Goal: Transaction & Acquisition: Purchase product/service

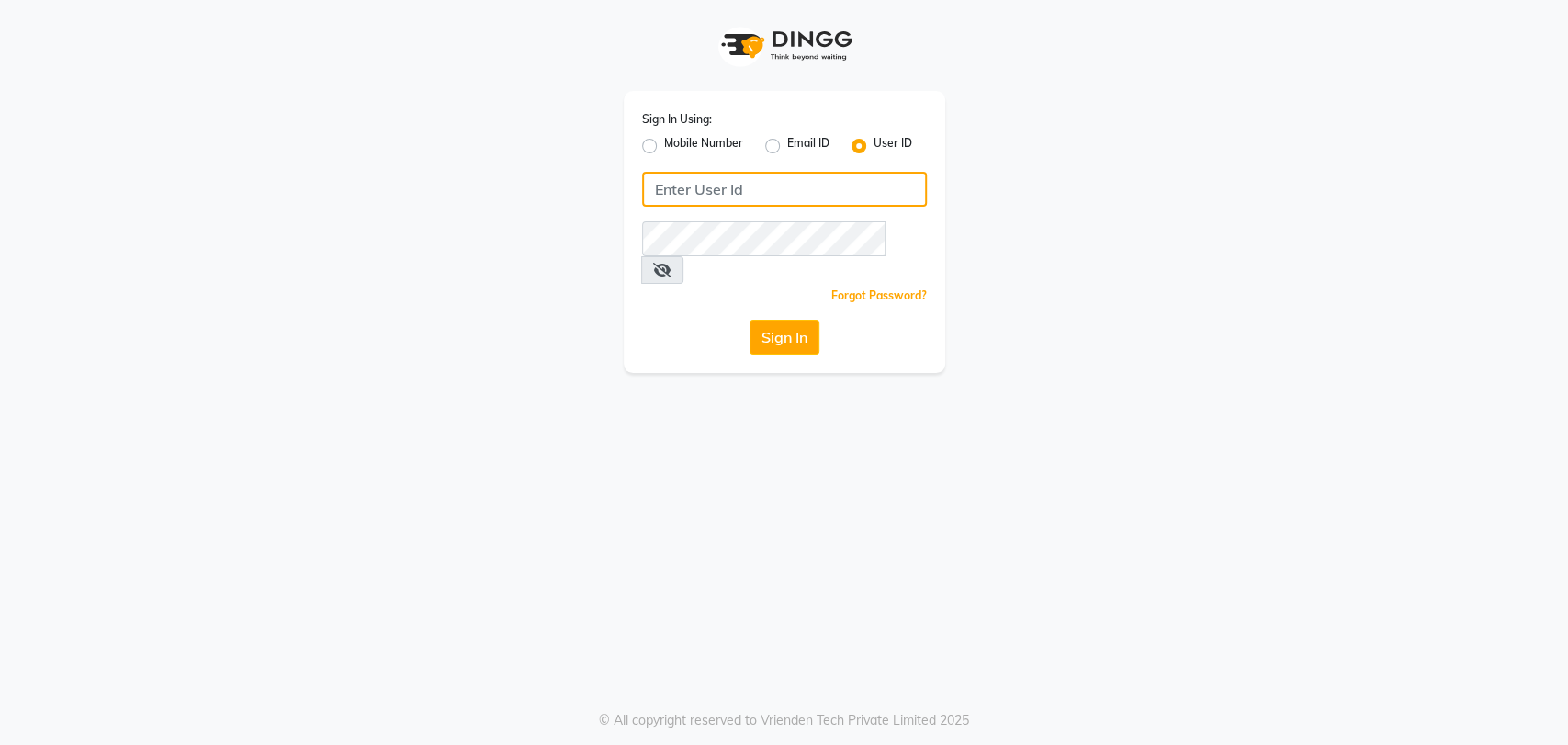
click at [679, 189] on input "Username" at bounding box center [784, 190] width 285 height 35
type input "sahooshairstudio"
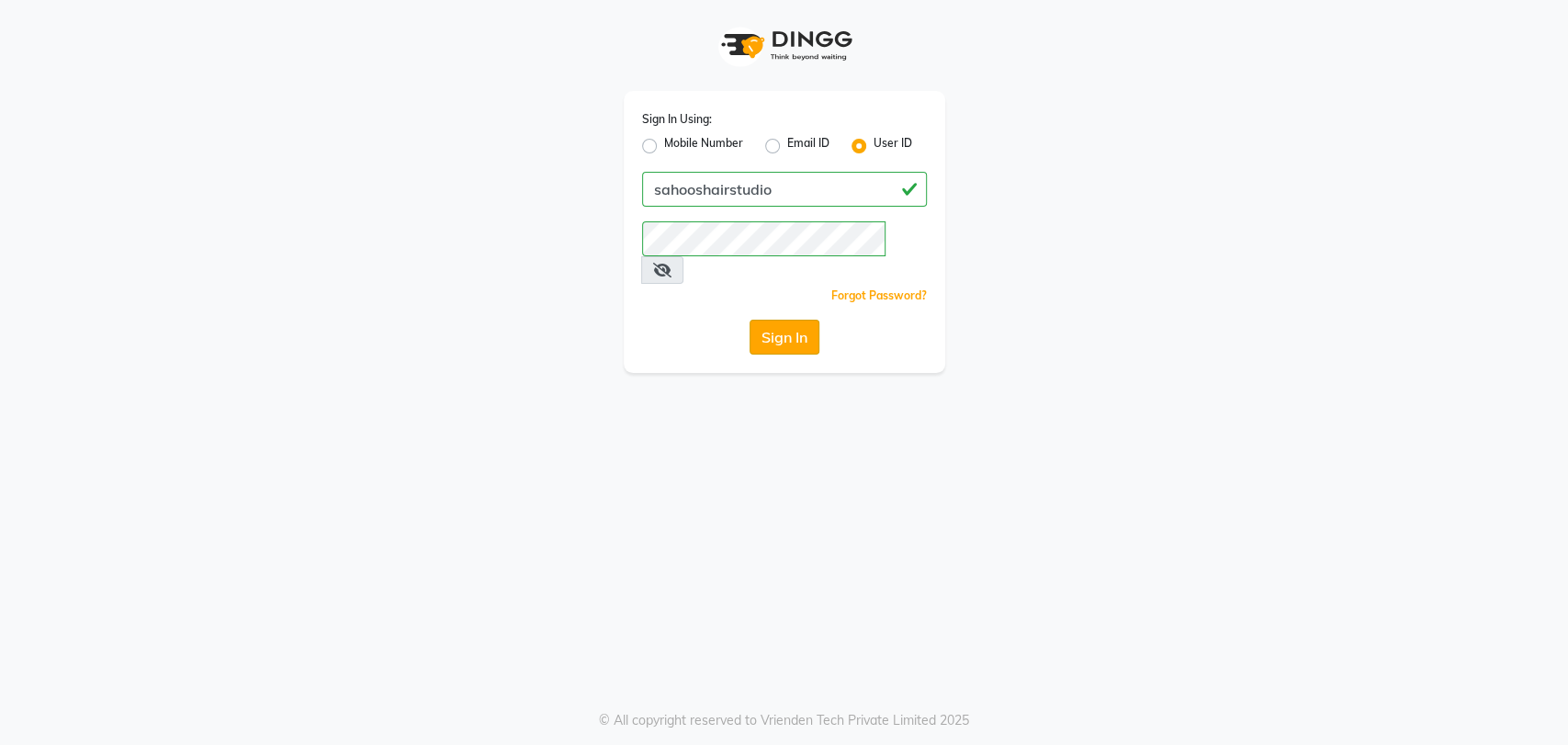
click at [774, 319] on button "Sign In" at bounding box center [785, 337] width 70 height 35
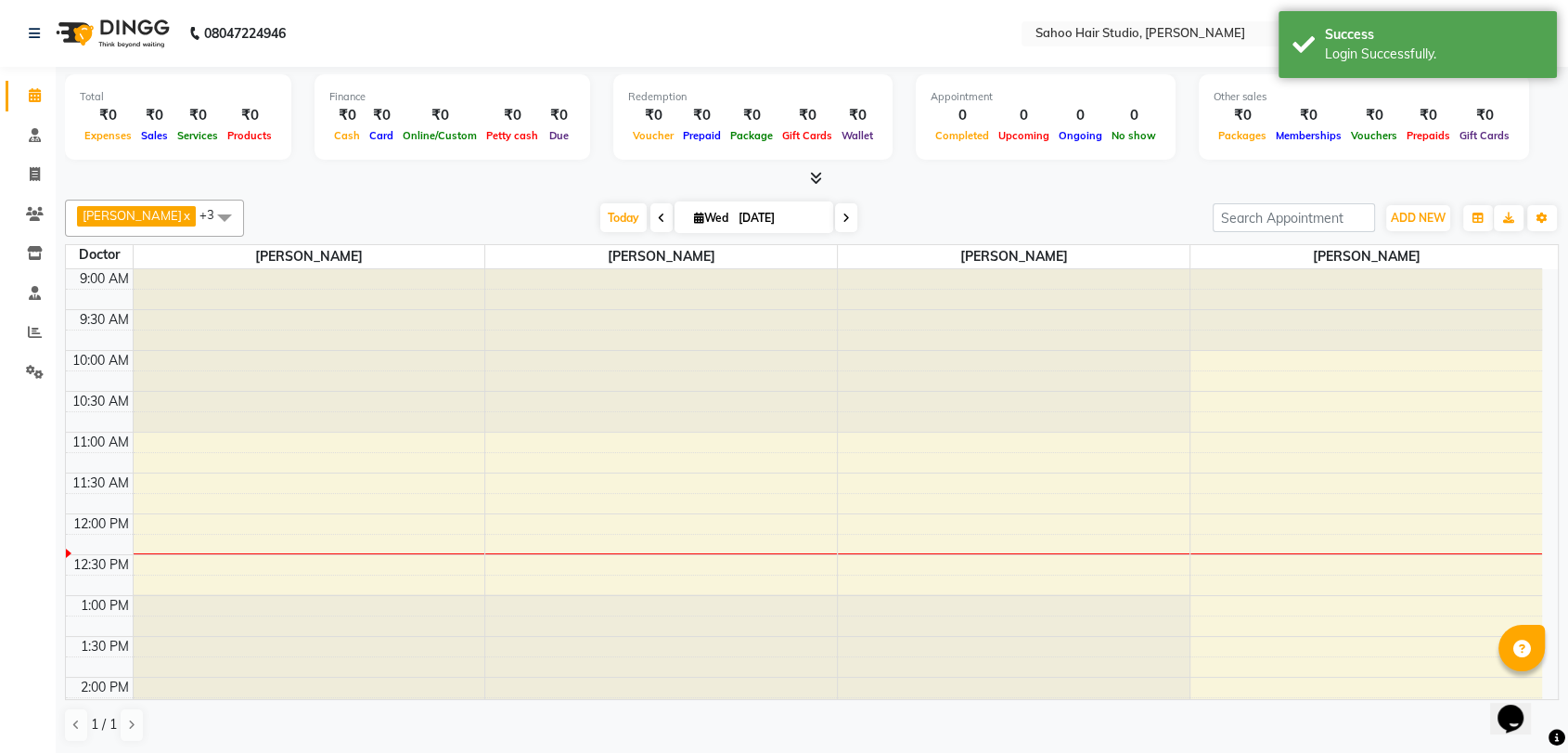
click at [694, 219] on icon at bounding box center [699, 217] width 10 height 12
select select "9"
select select "2025"
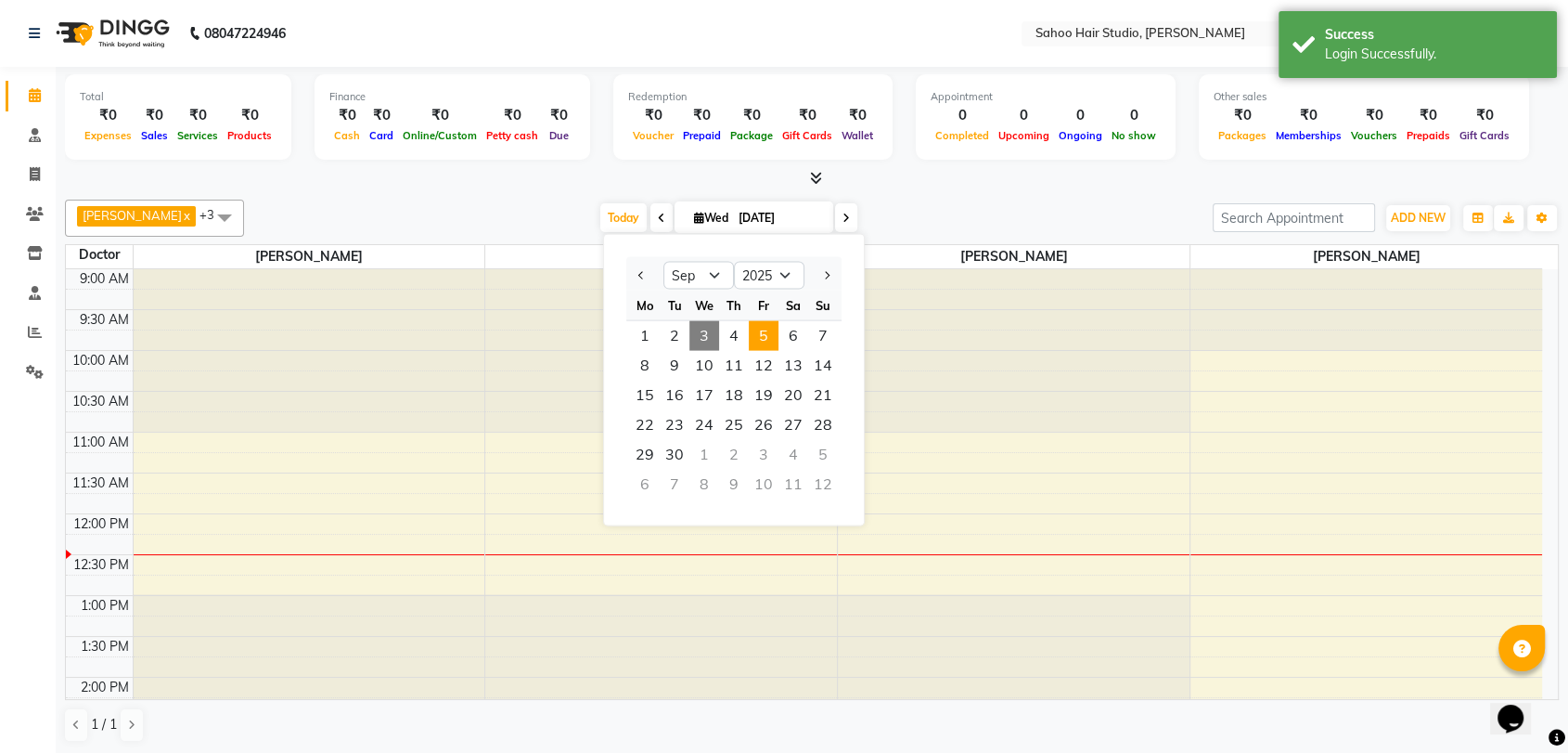
click at [769, 336] on span "5" at bounding box center [763, 335] width 29 height 29
type input "[DATE]"
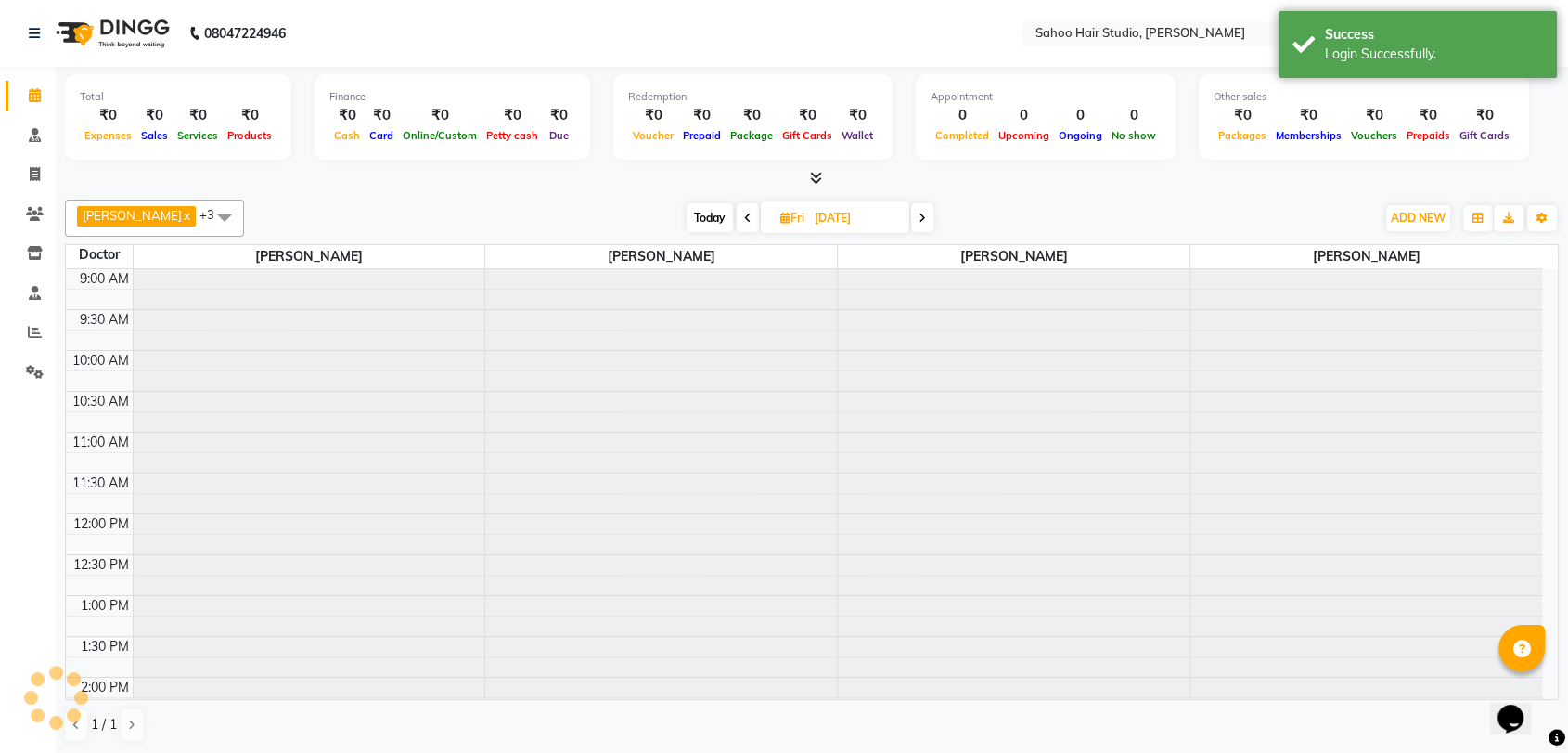
scroll to position [245, 0]
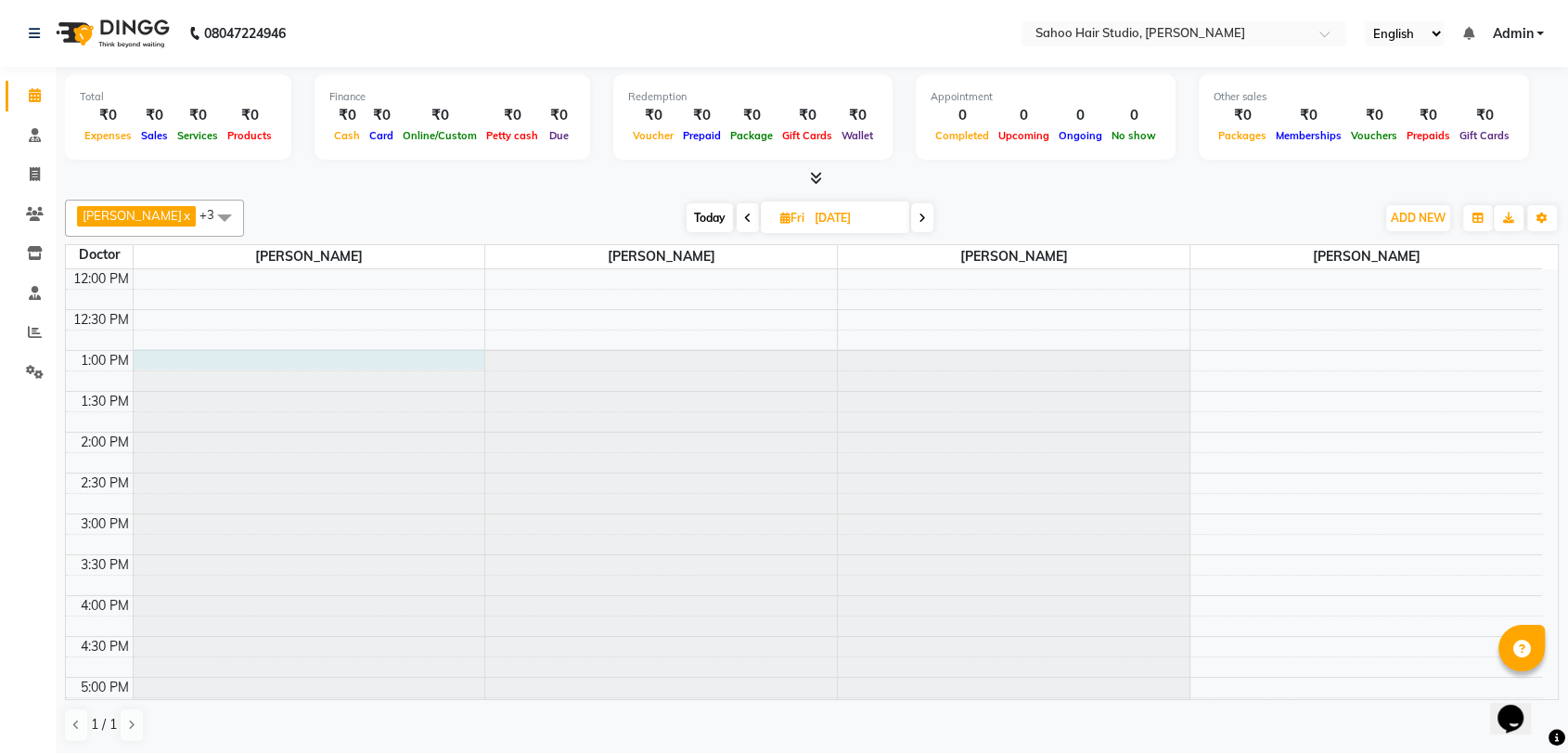
click at [215, 24] on div at bounding box center [310, 24] width 352 height 0
select select "82639"
select select "tentative"
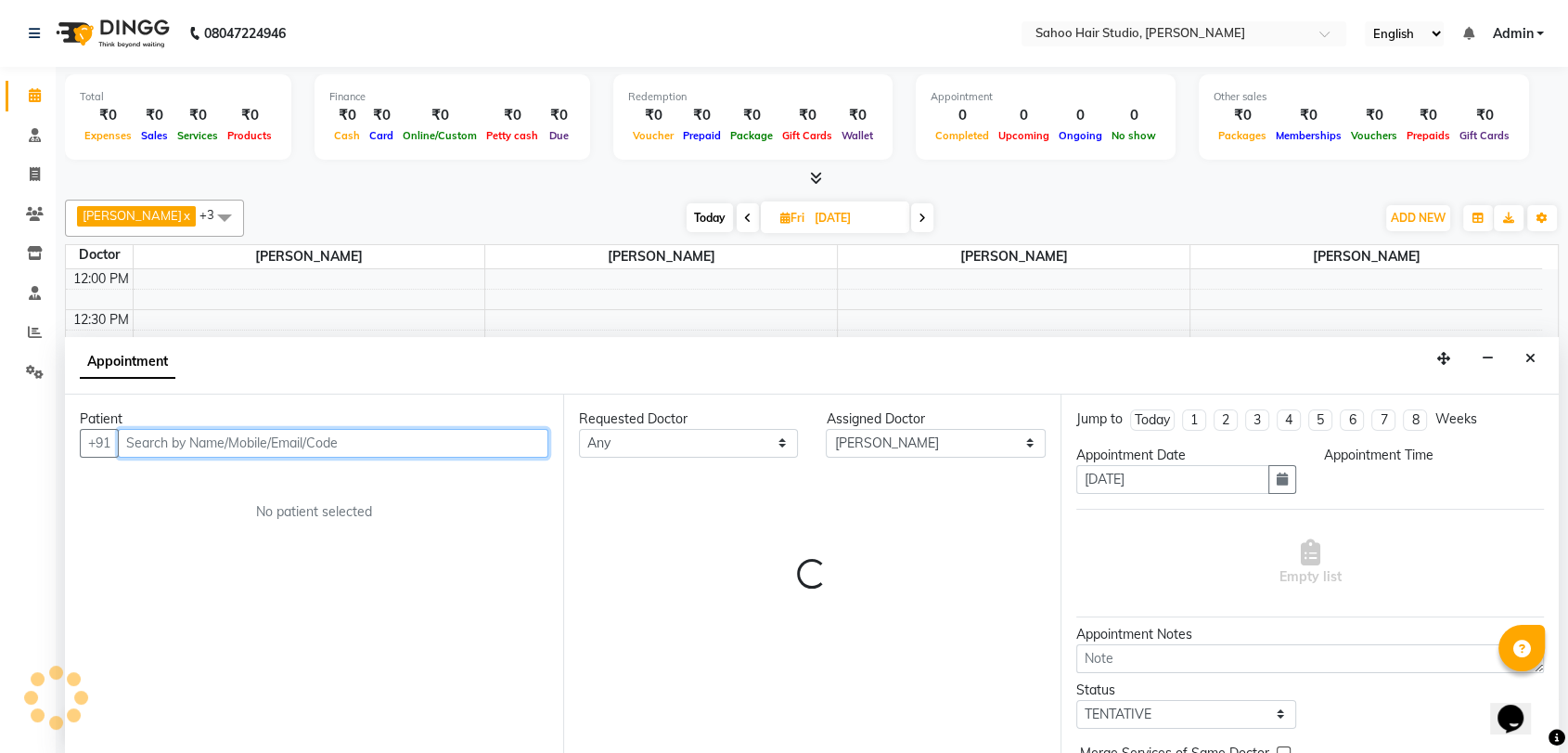
scroll to position [1, 0]
select select "780"
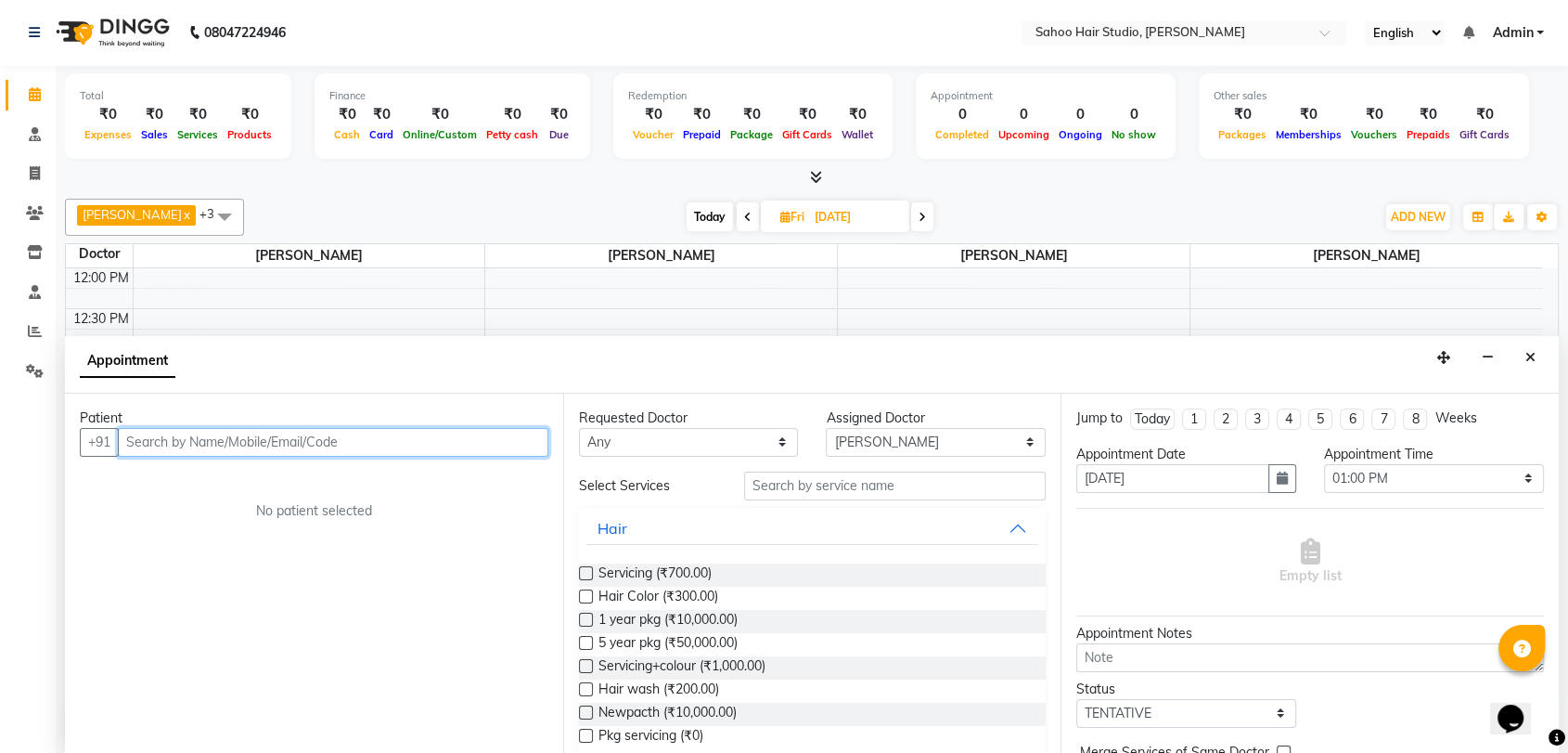
click at [225, 440] on input "text" at bounding box center [333, 442] width 430 height 28
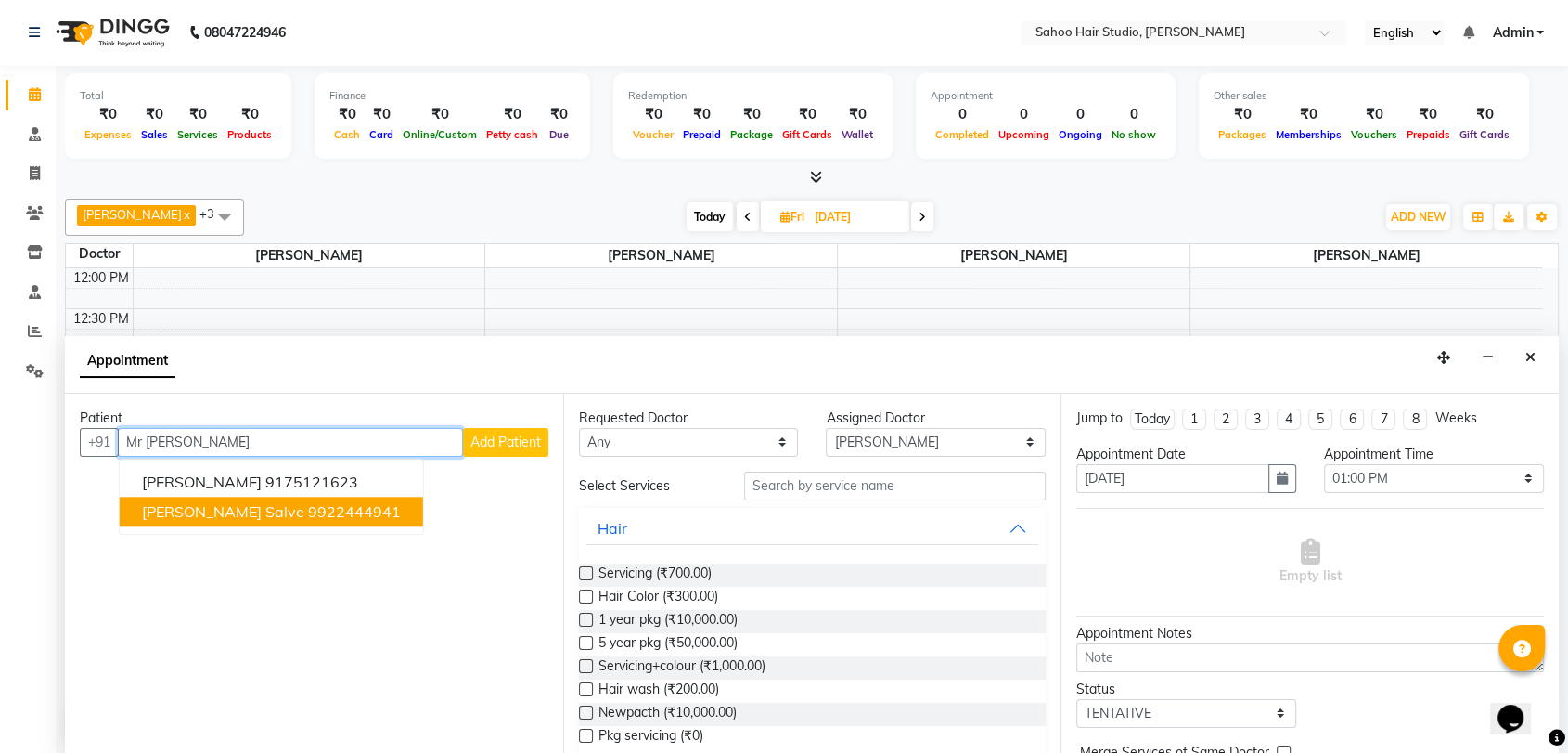
click at [269, 524] on ngb-typeahead-window "[PERSON_NAME] 9175121623 [PERSON_NAME] salve 9922444941" at bounding box center [271, 497] width 305 height 76
click at [308, 507] on ngb-highlight "9922444941" at bounding box center [354, 511] width 93 height 19
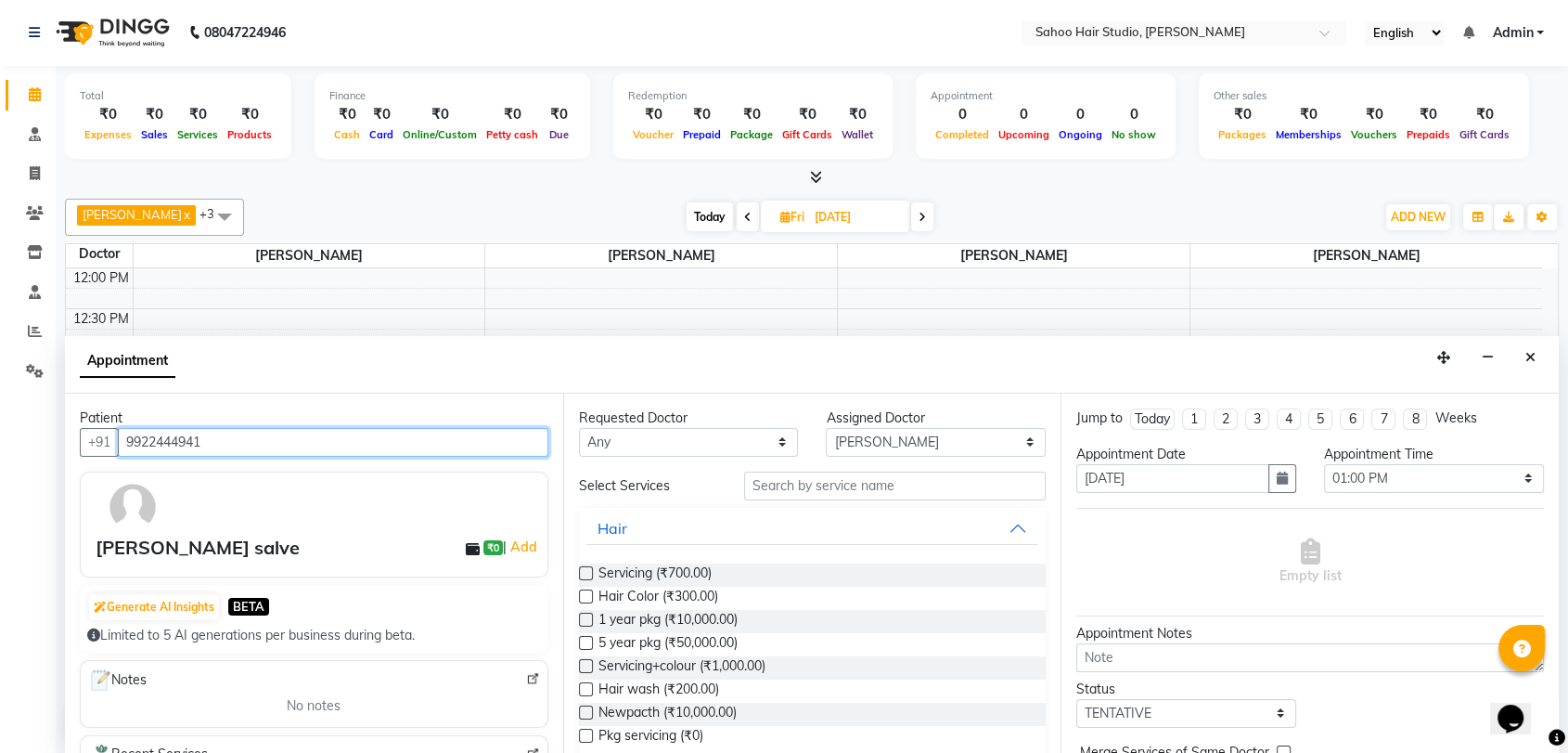
type input "9922444941"
click at [588, 707] on label at bounding box center [586, 712] width 14 height 14
click at [588, 708] on input "checkbox" at bounding box center [585, 714] width 12 height 12
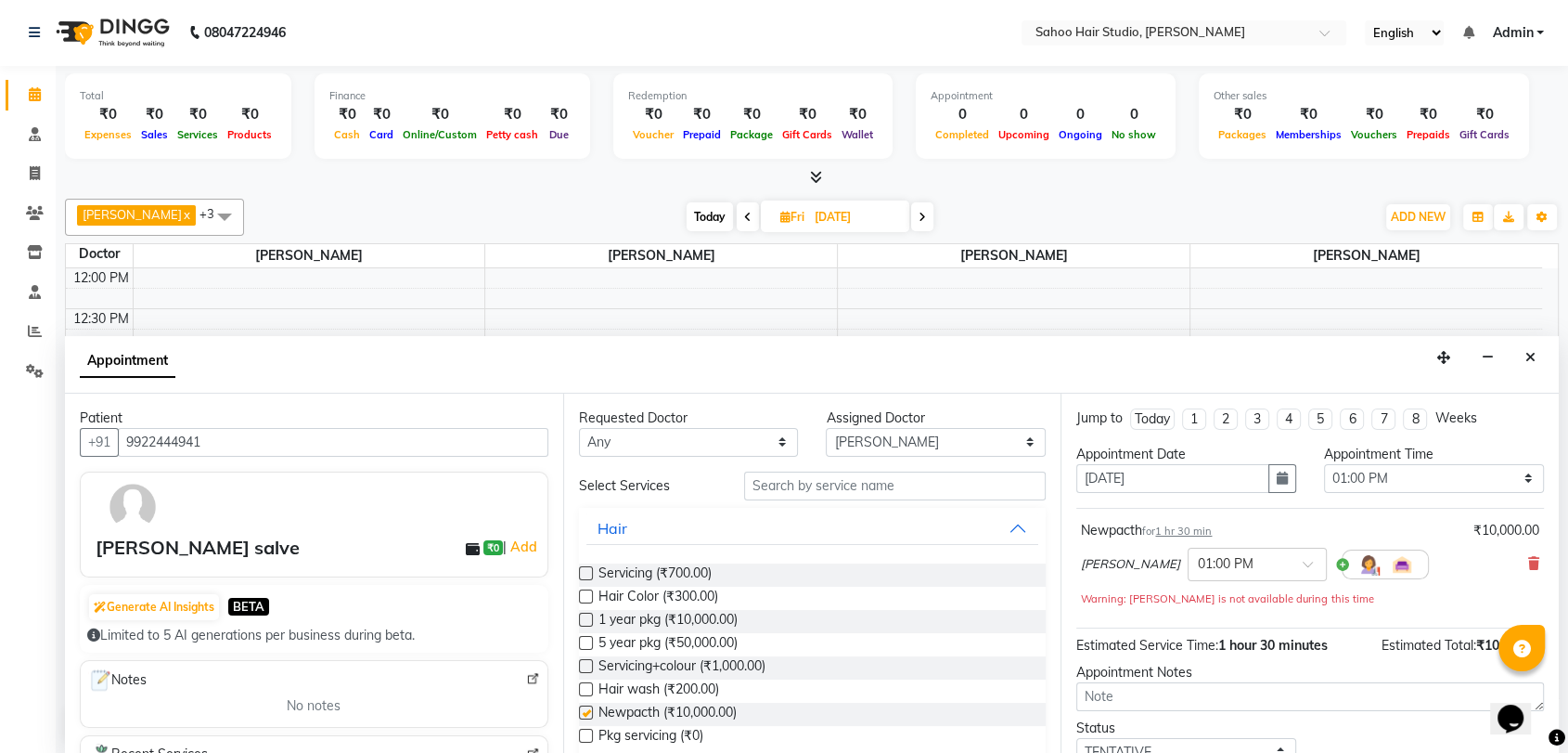
checkbox input "false"
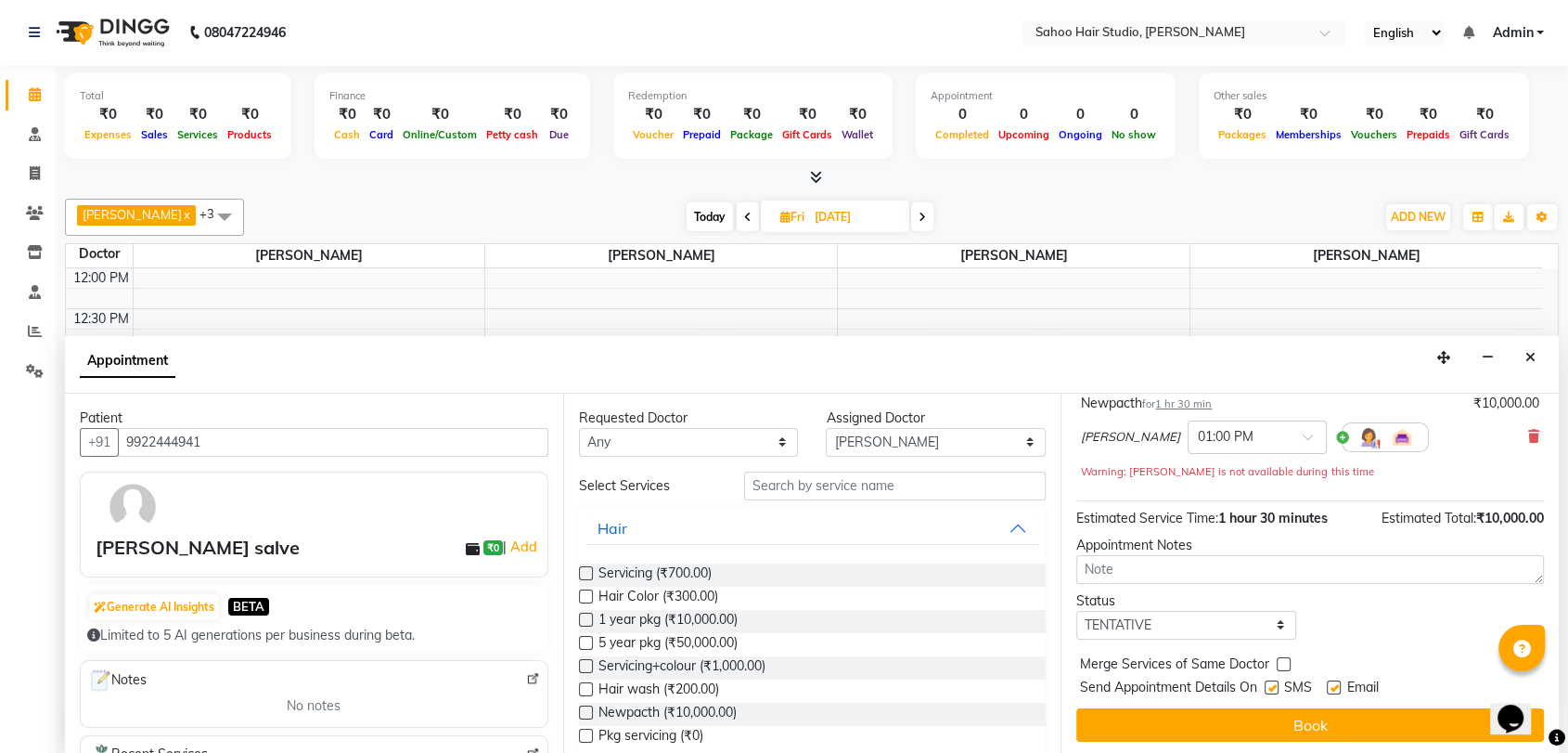
scroll to position [128, 0]
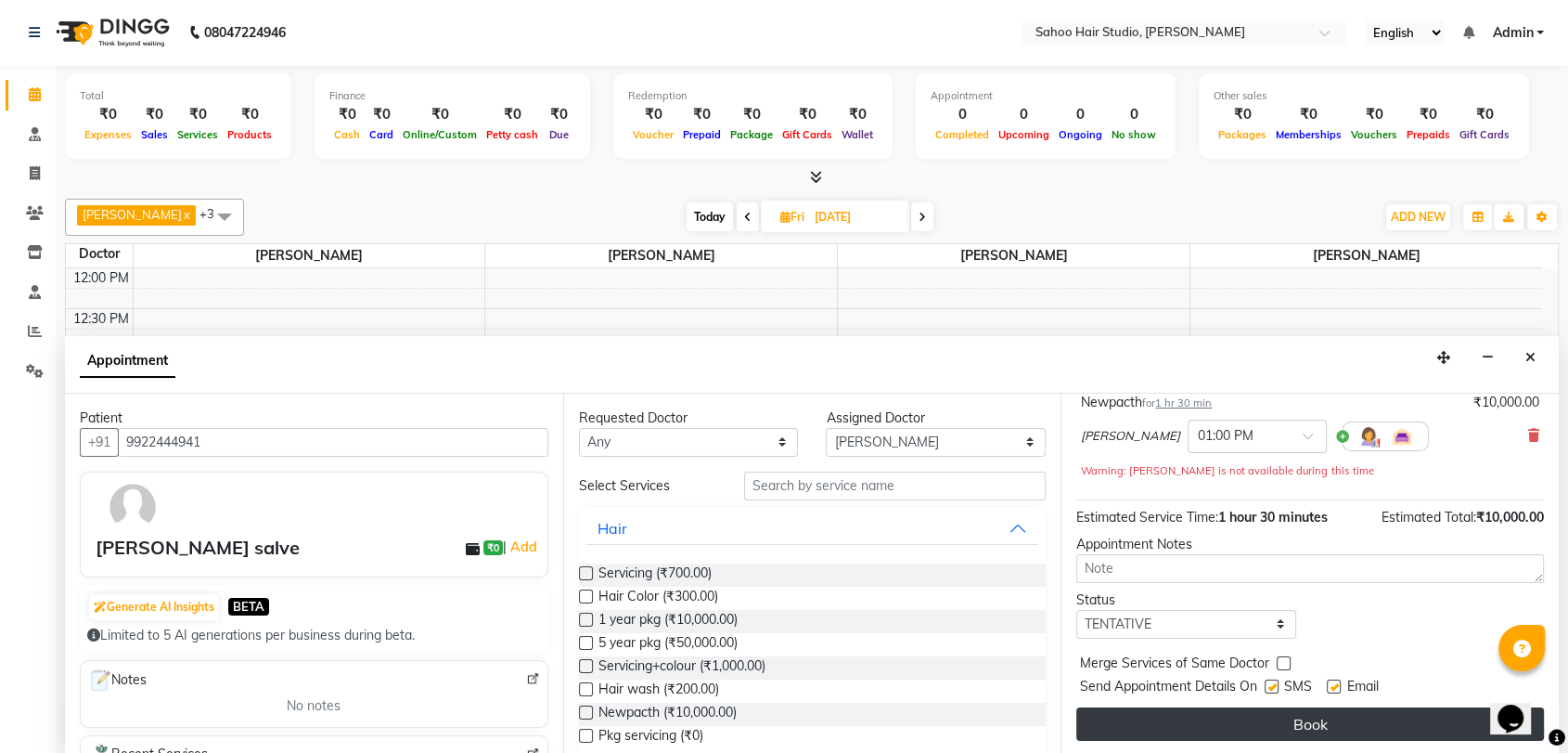
click at [1306, 718] on button "Book" at bounding box center [1310, 724] width 467 height 33
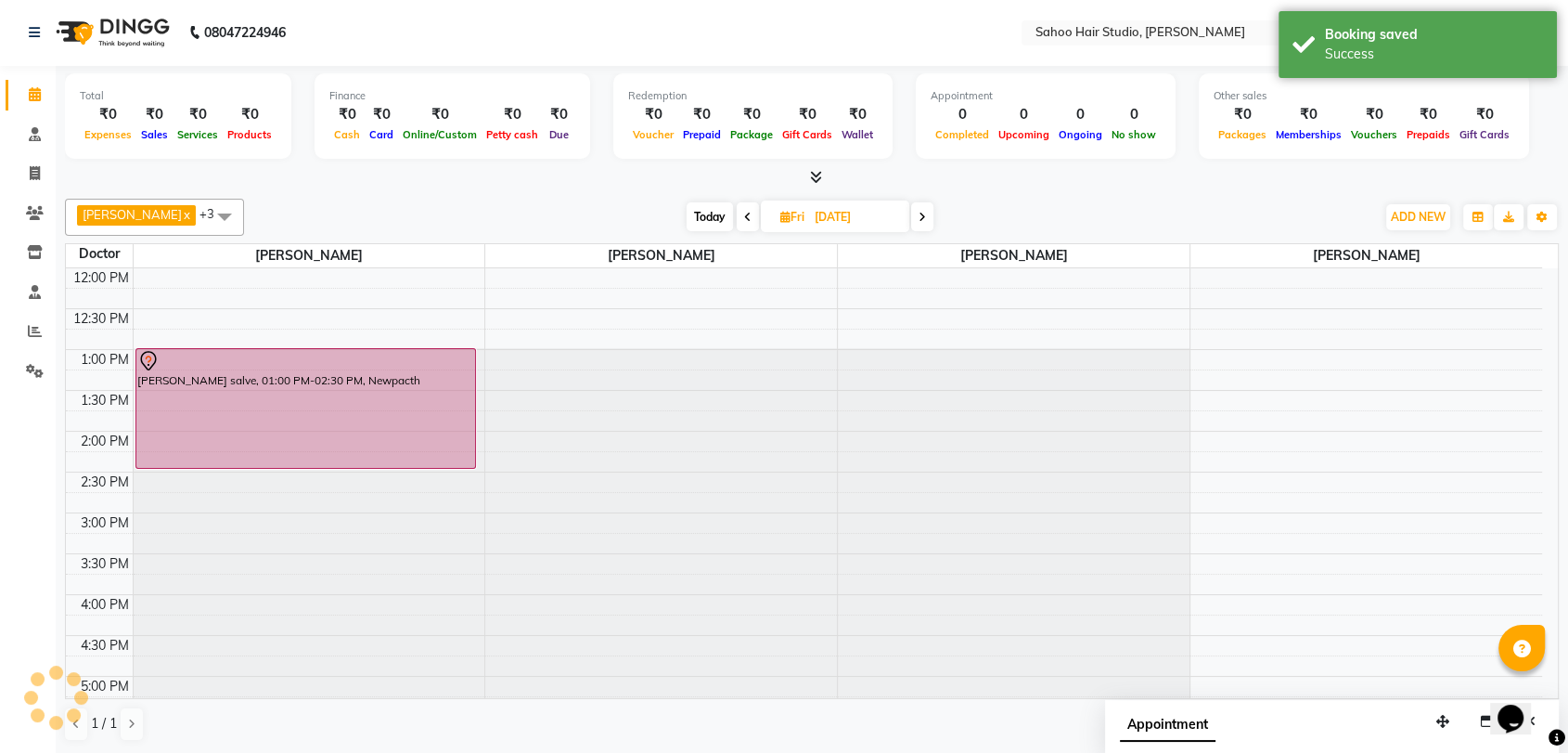
scroll to position [0, 0]
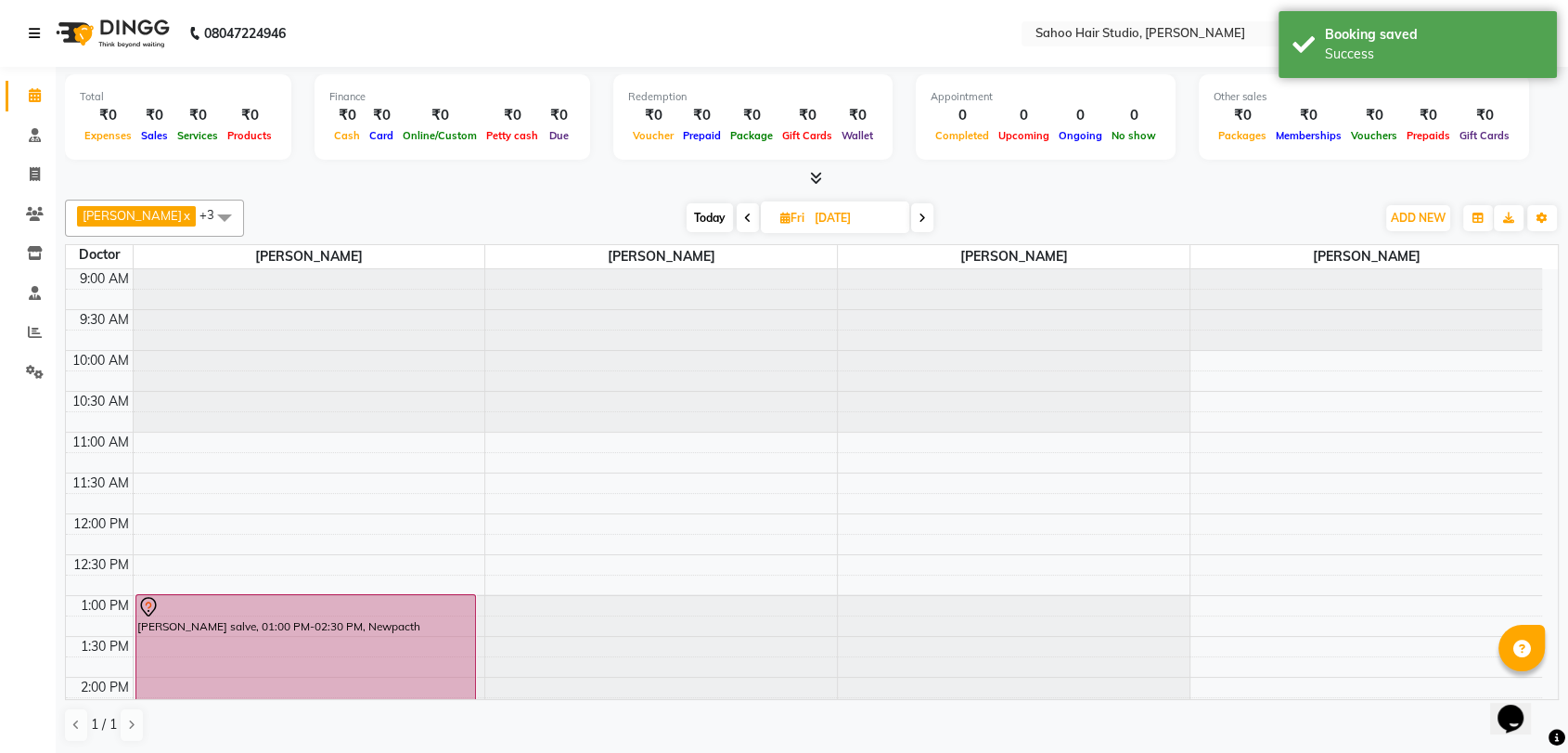
click at [28, 29] on icon at bounding box center [33, 33] width 11 height 13
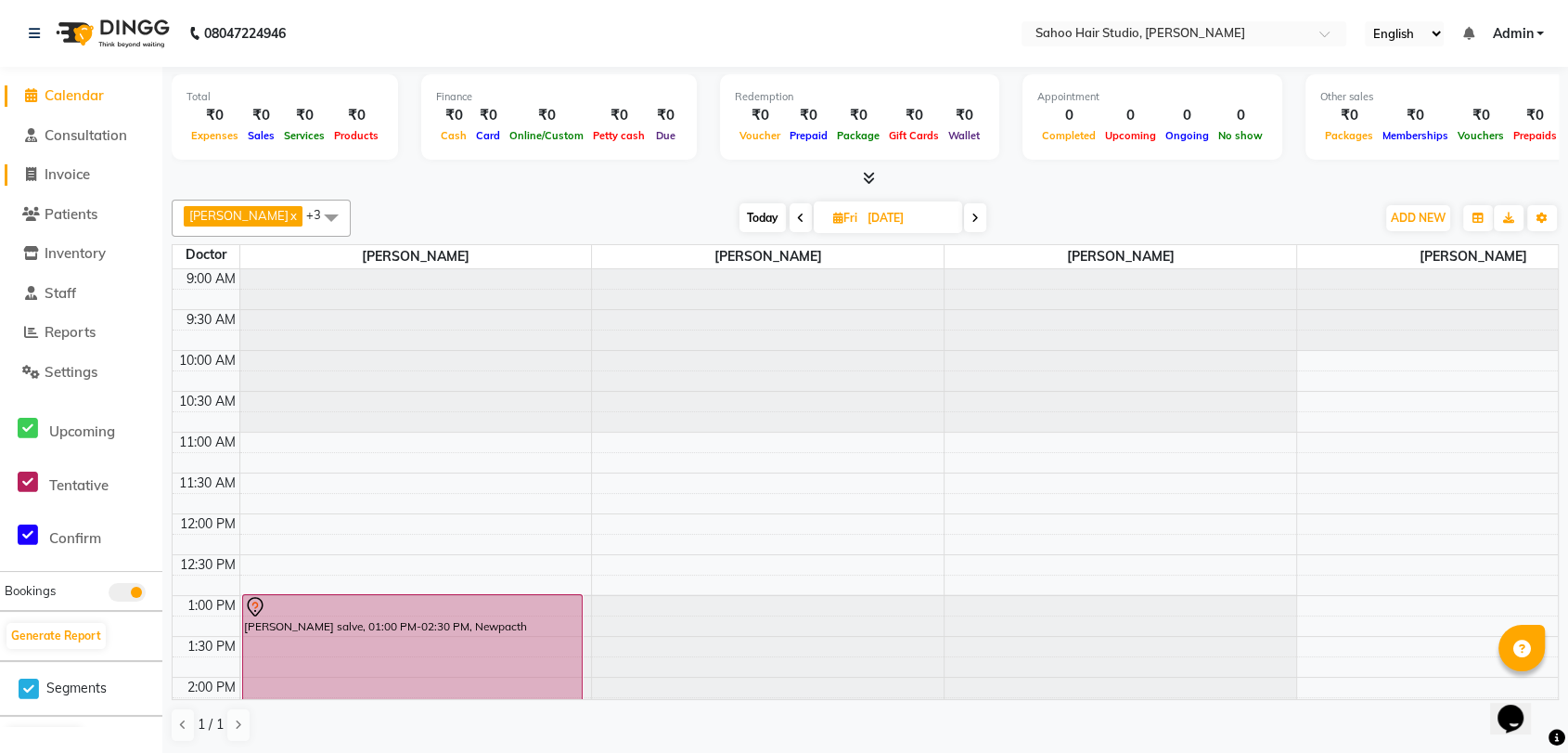
click at [82, 168] on span "Invoice" at bounding box center [67, 174] width 46 height 18
select select "service"
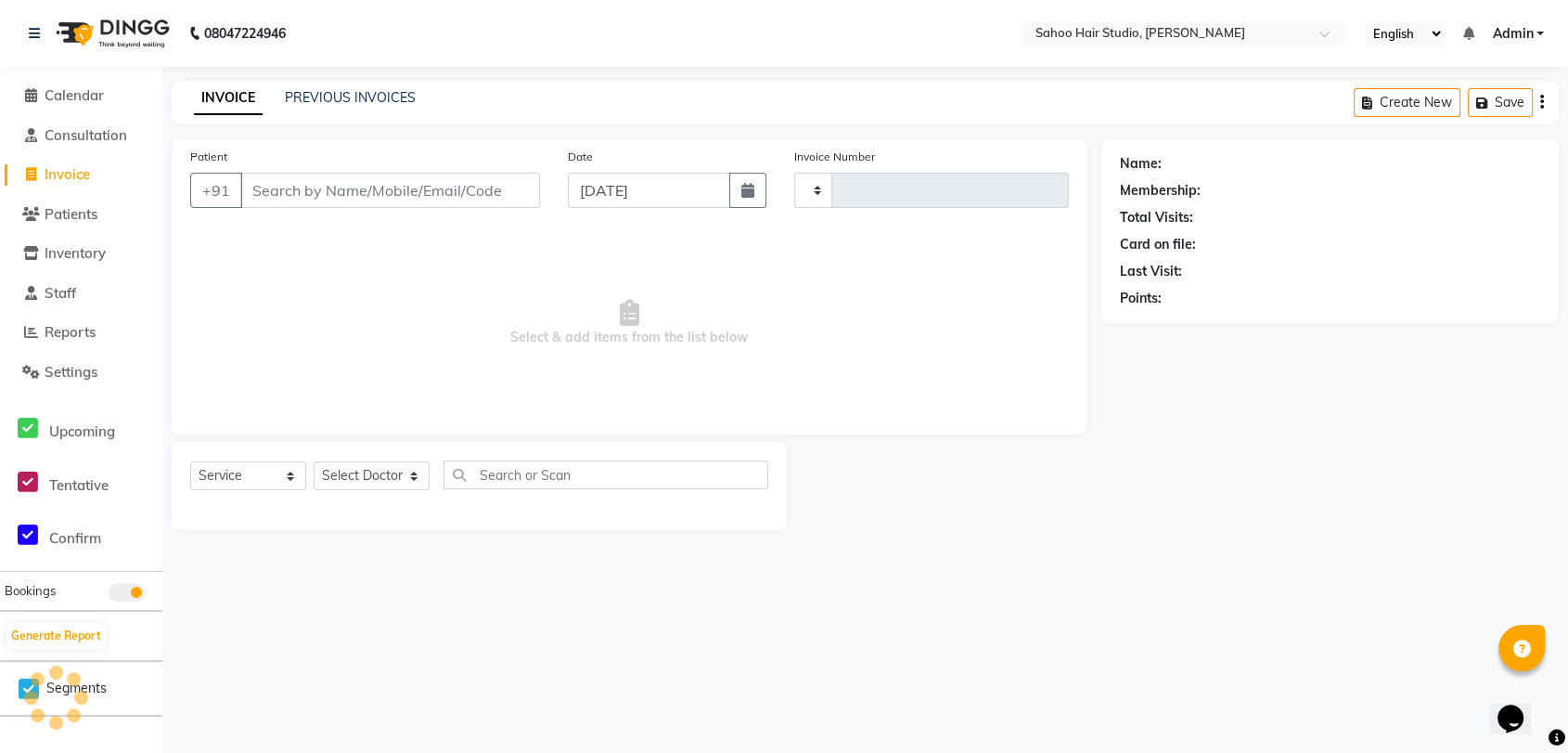
type input "0258"
select select "8465"
click at [355, 196] on input "Patient" at bounding box center [392, 191] width 304 height 35
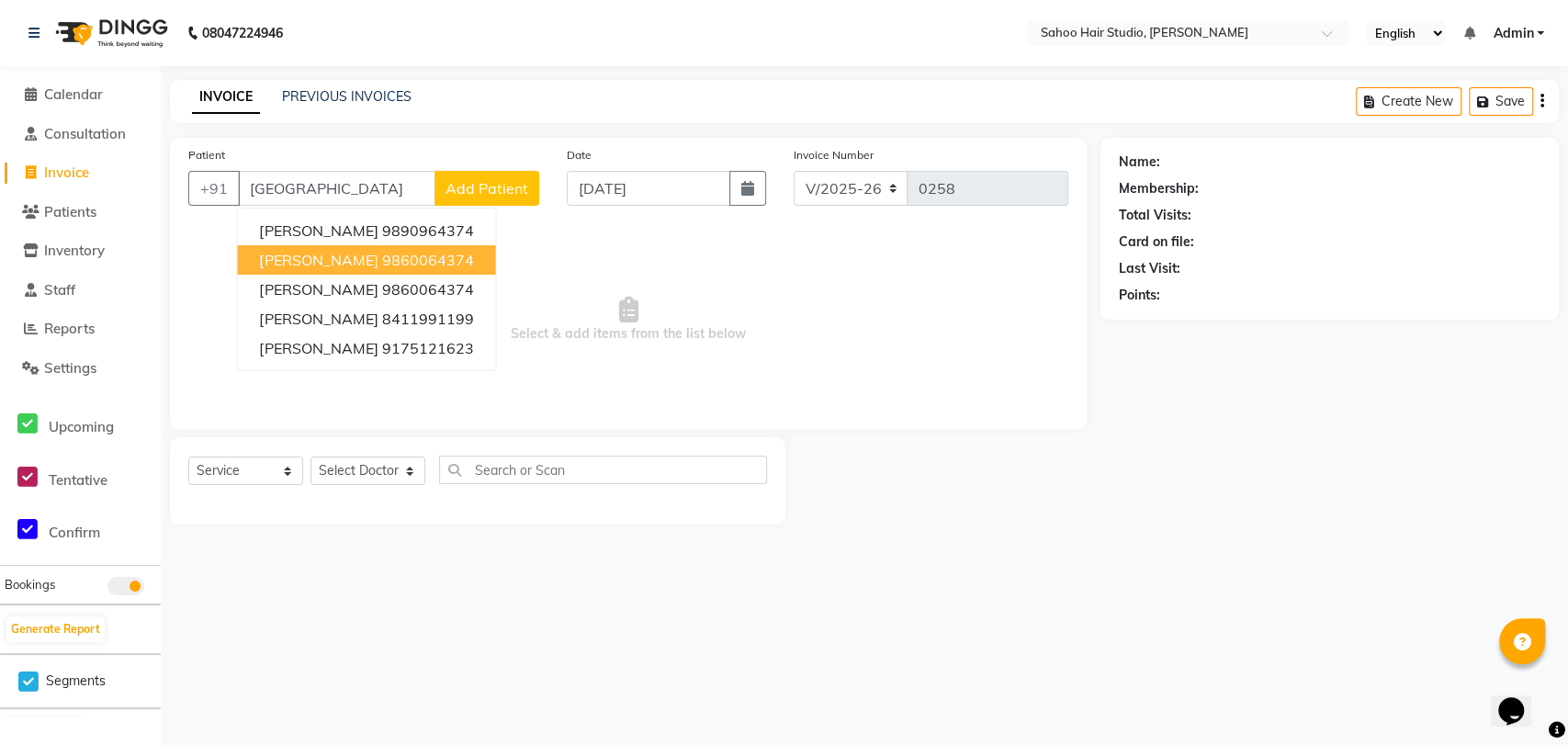
click at [353, 263] on span "[PERSON_NAME]" at bounding box center [318, 259] width 118 height 18
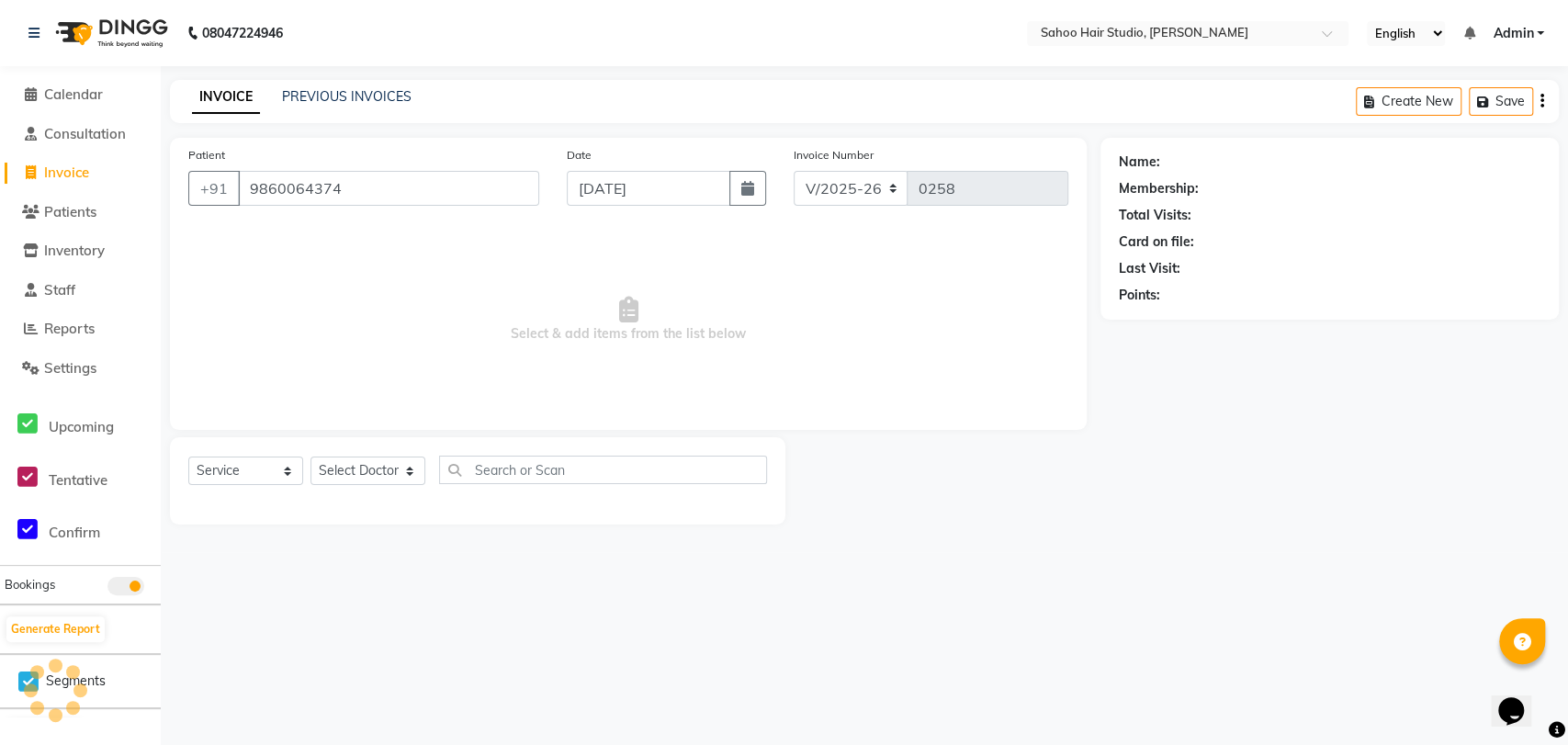
type input "9860064374"
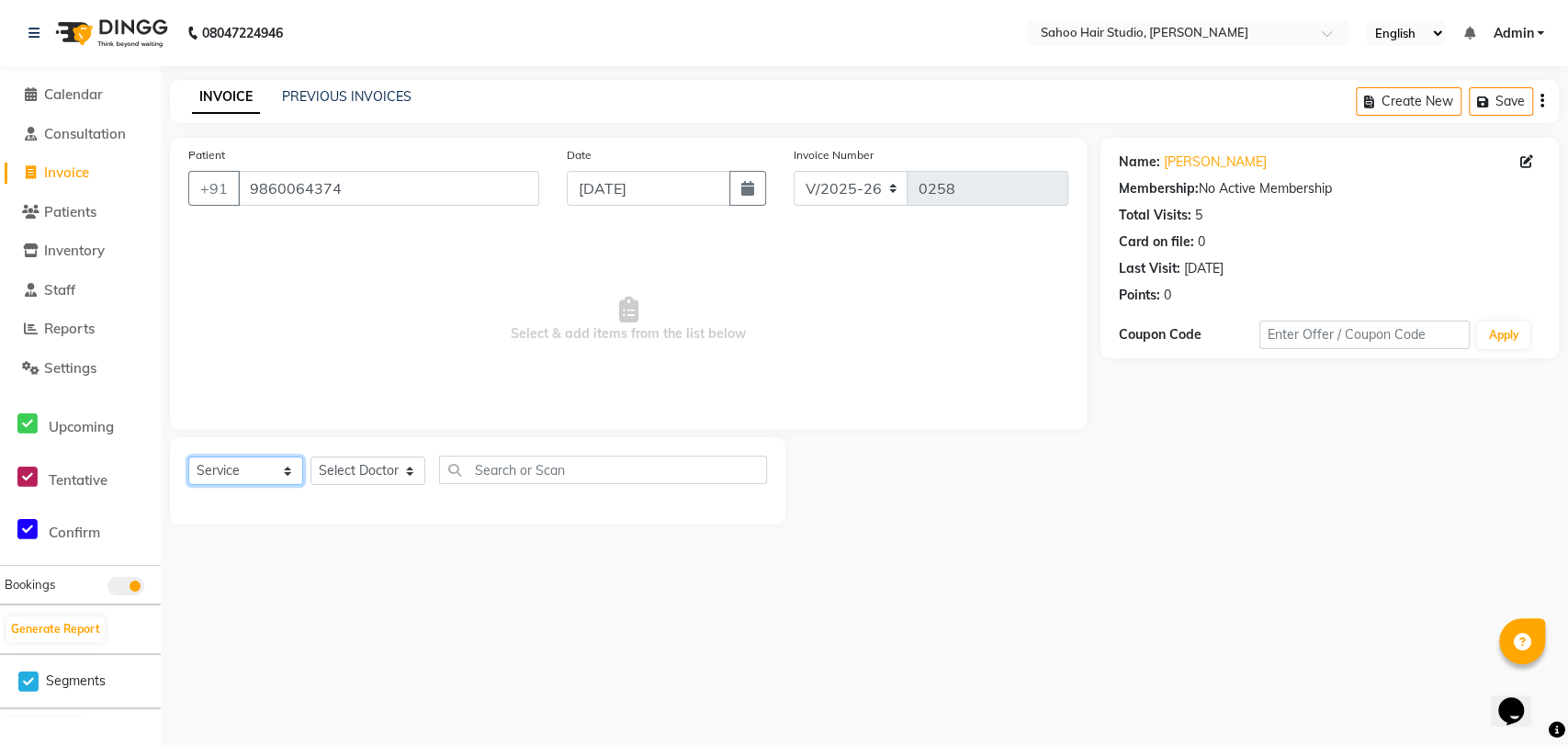
click at [245, 473] on select "Select Service Product Membership Package Voucher Prepaid Gift Card" at bounding box center [246, 470] width 115 height 28
click at [242, 469] on select "Select Service Product Membership Package Voucher Prepaid Gift Card" at bounding box center [246, 470] width 115 height 28
click at [348, 478] on select "Select Doctor [PERSON_NAME] [PERSON_NAME] [PERSON_NAME] [PERSON_NAME]" at bounding box center [368, 470] width 115 height 28
select select "82639"
click at [311, 457] on select "Select Doctor [PERSON_NAME] [PERSON_NAME] [PERSON_NAME] [PERSON_NAME]" at bounding box center [368, 470] width 115 height 28
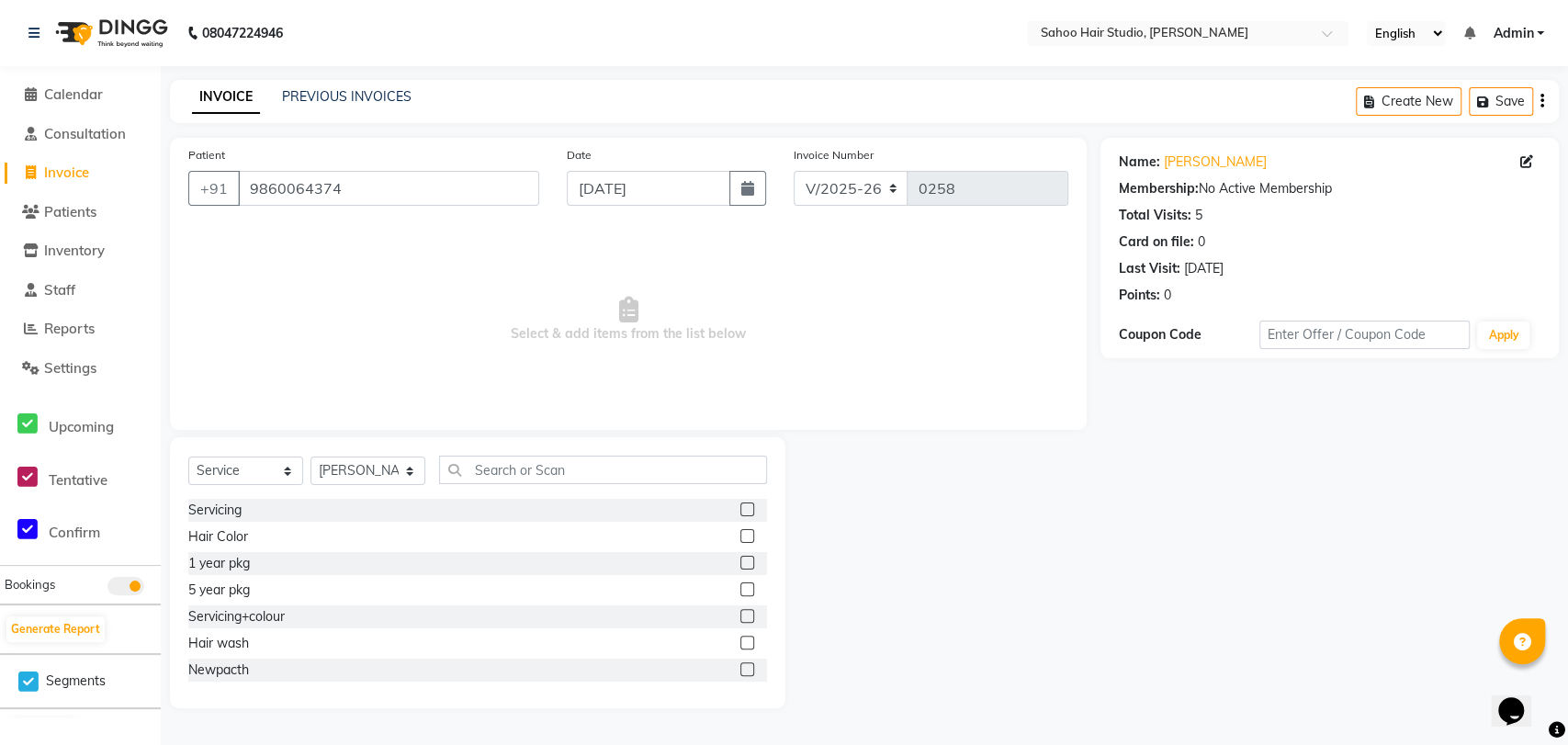
click at [740, 505] on label at bounding box center [747, 509] width 14 height 14
click at [740, 505] on input "checkbox" at bounding box center [746, 510] width 12 height 12
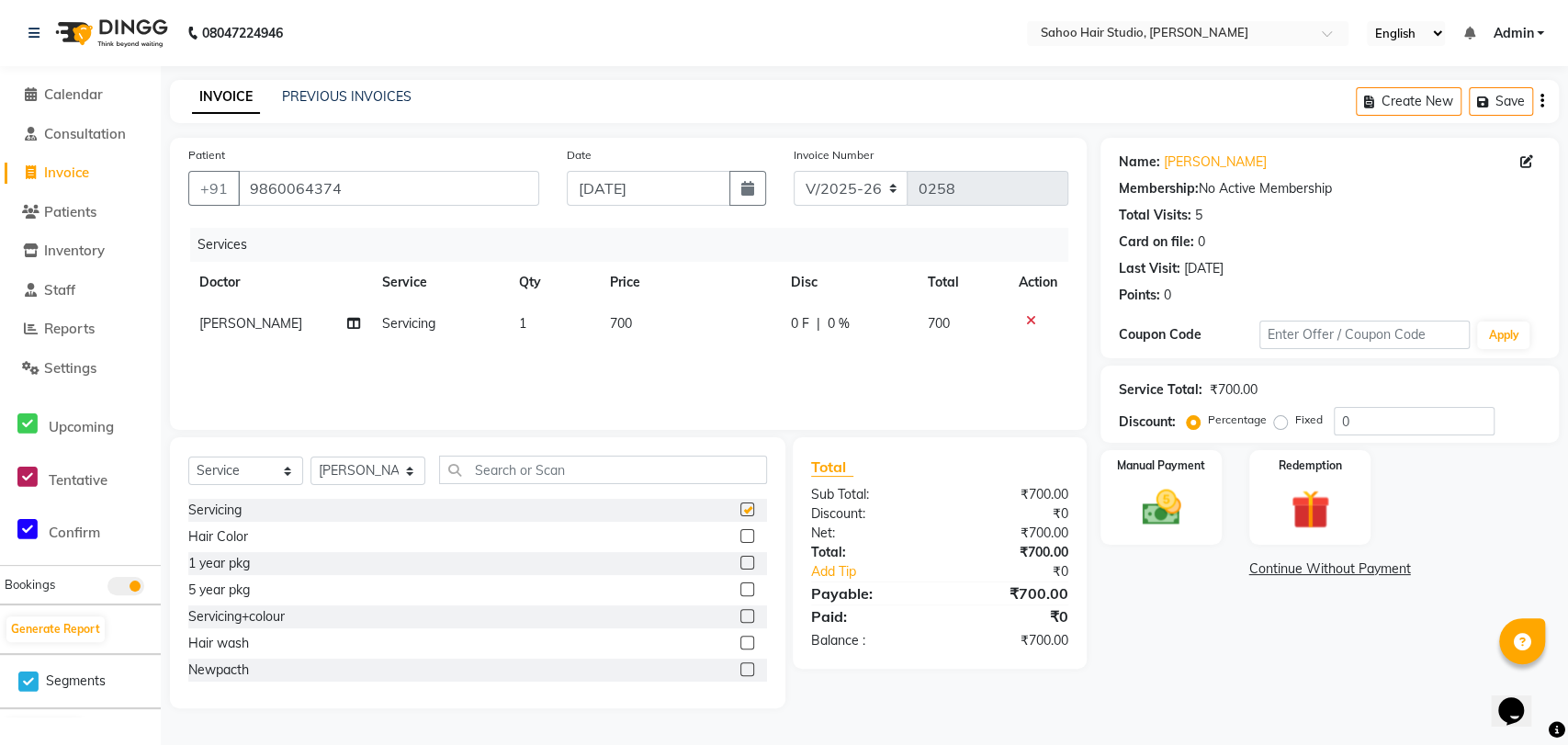
checkbox input "false"
click at [612, 317] on span "700" at bounding box center [620, 323] width 22 height 16
select select "82639"
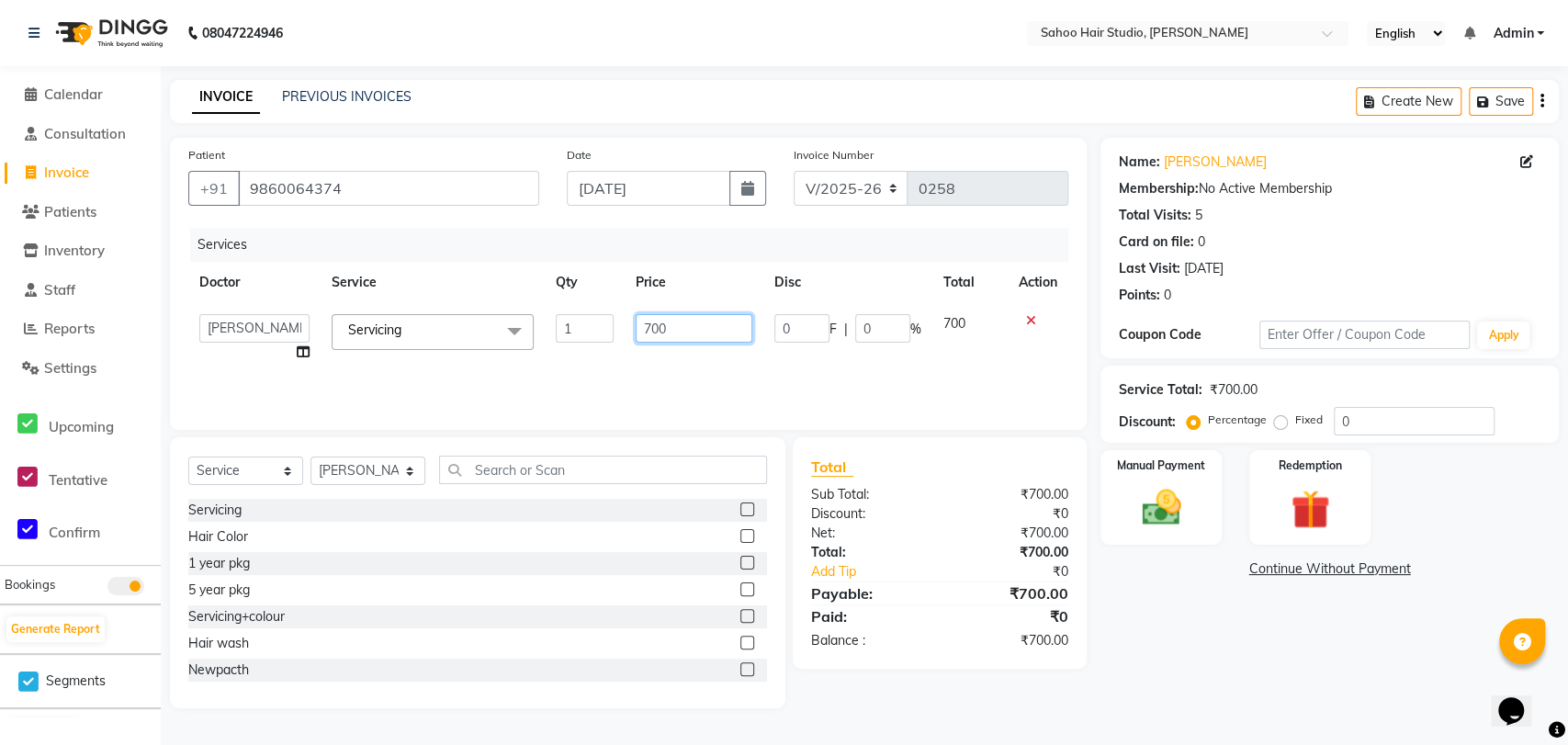
click at [648, 326] on input "700" at bounding box center [694, 328] width 117 height 28
type input "600"
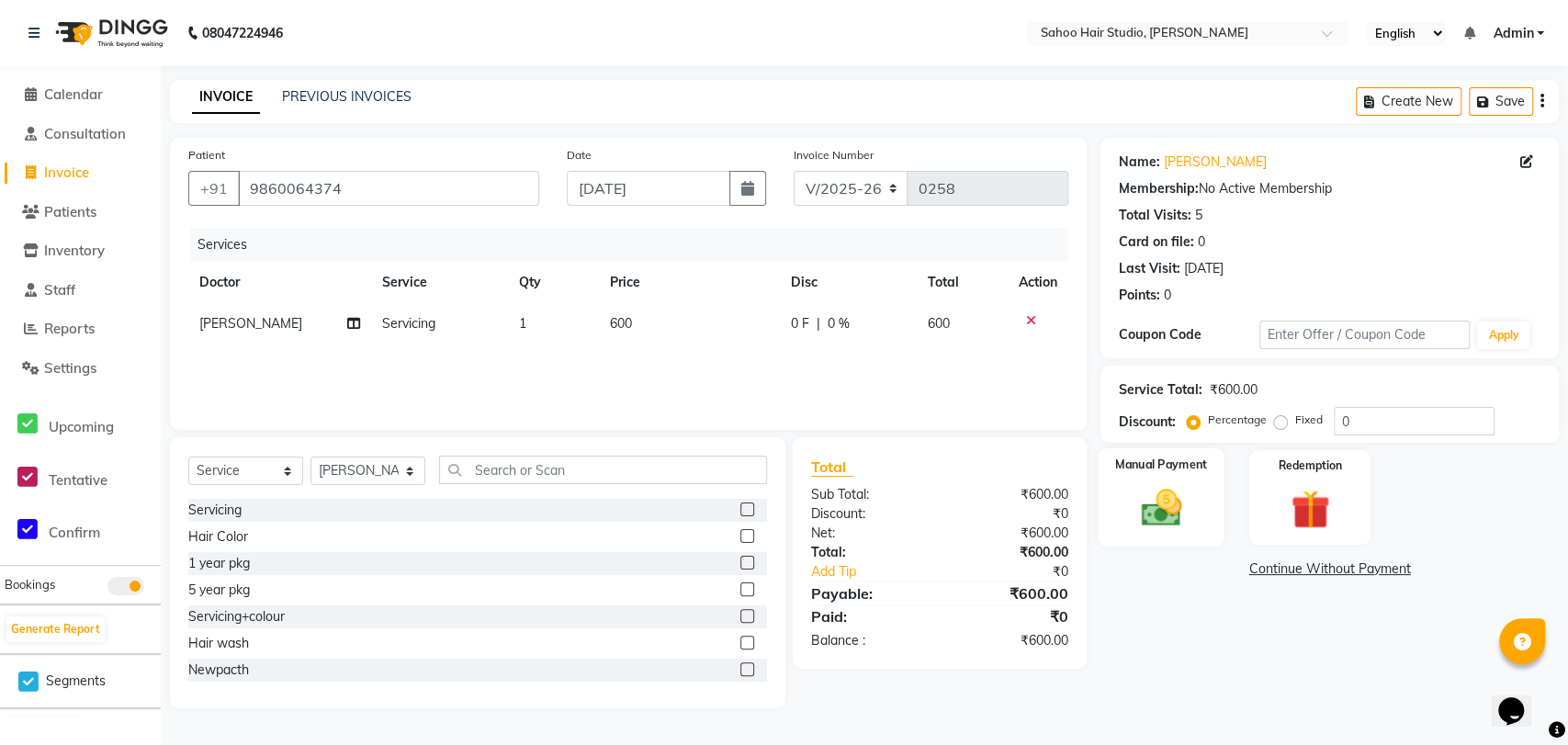
click at [1147, 522] on img at bounding box center [1161, 507] width 66 height 46
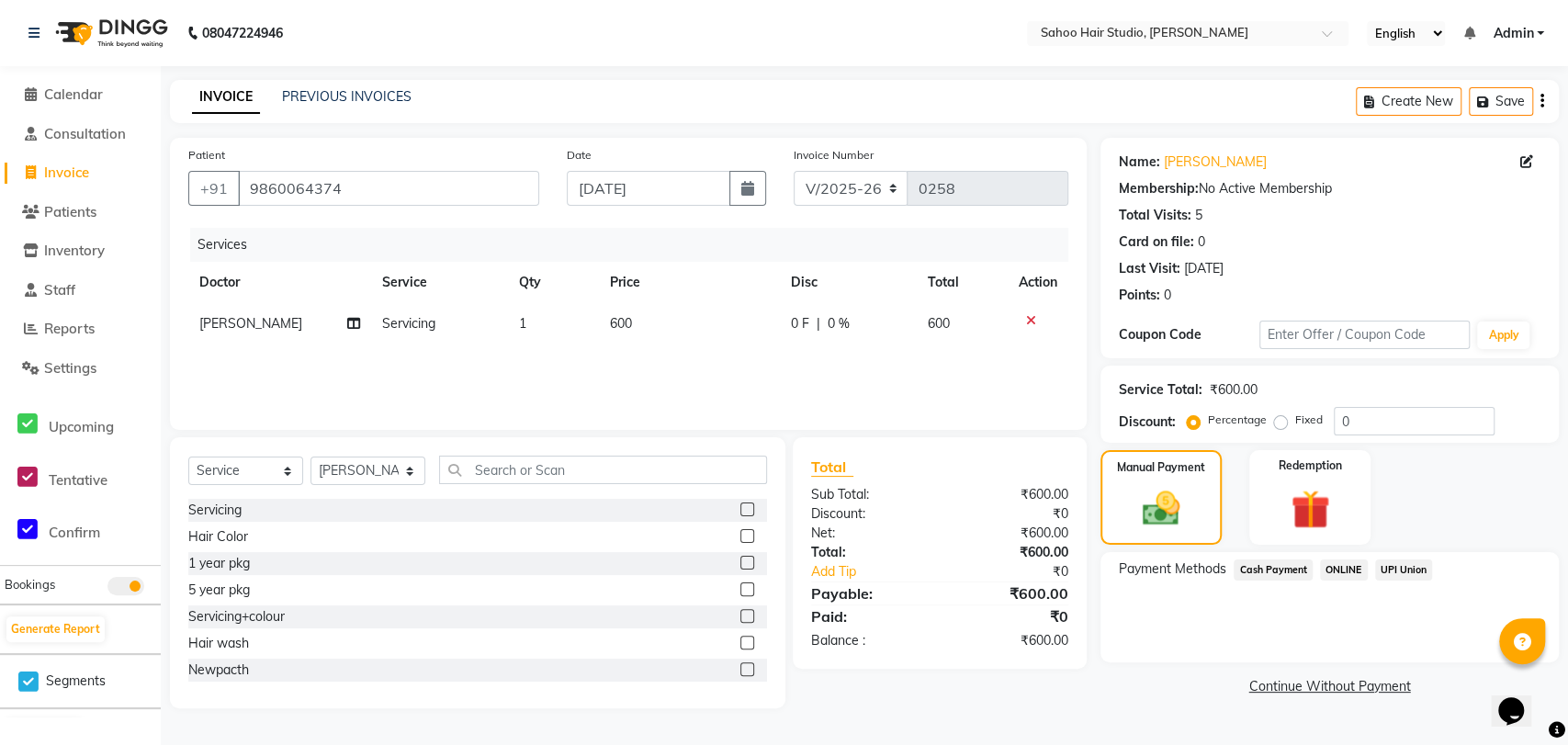
click at [1282, 578] on span "Cash Payment" at bounding box center [1274, 570] width 79 height 21
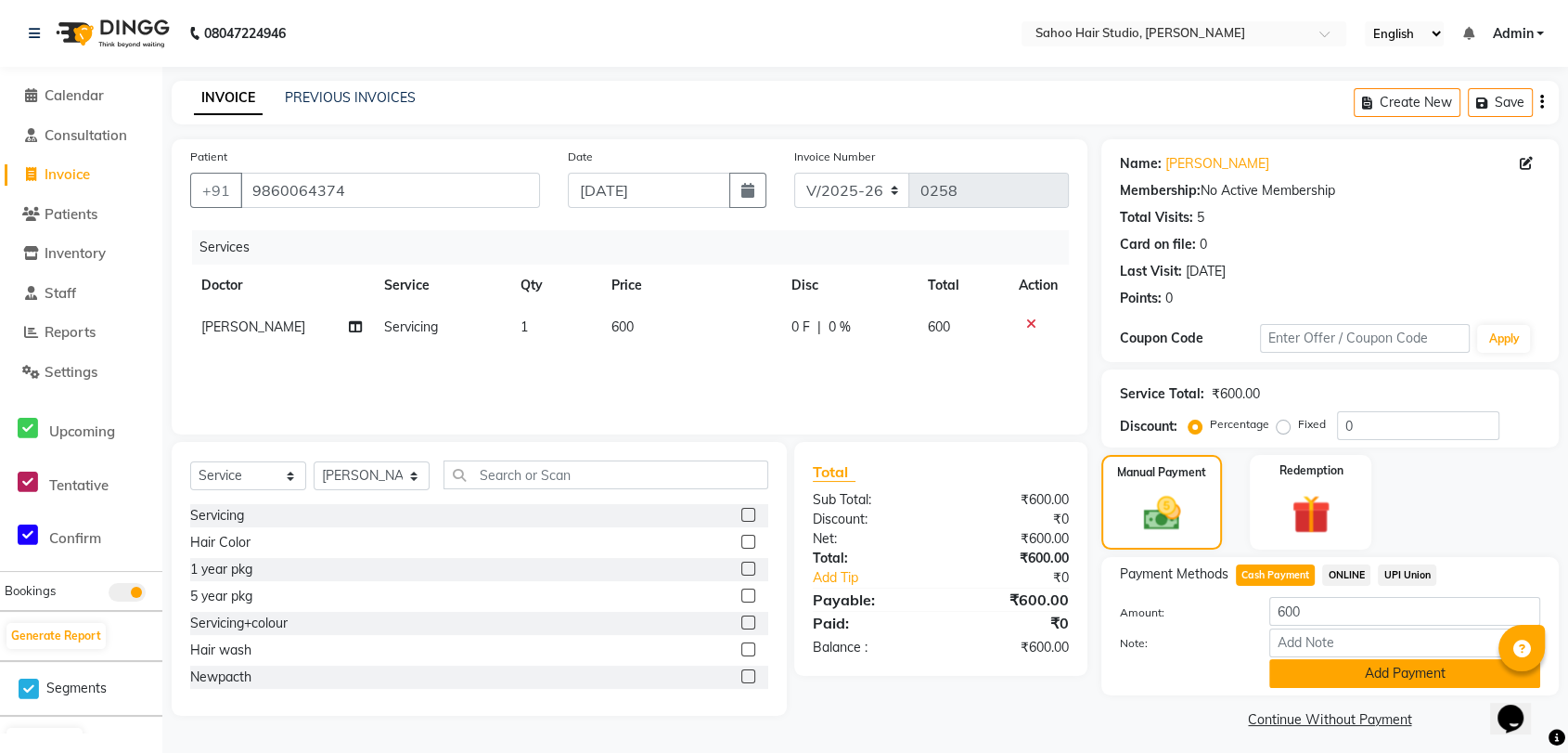
click at [1361, 670] on button "Add Payment" at bounding box center [1405, 673] width 271 height 28
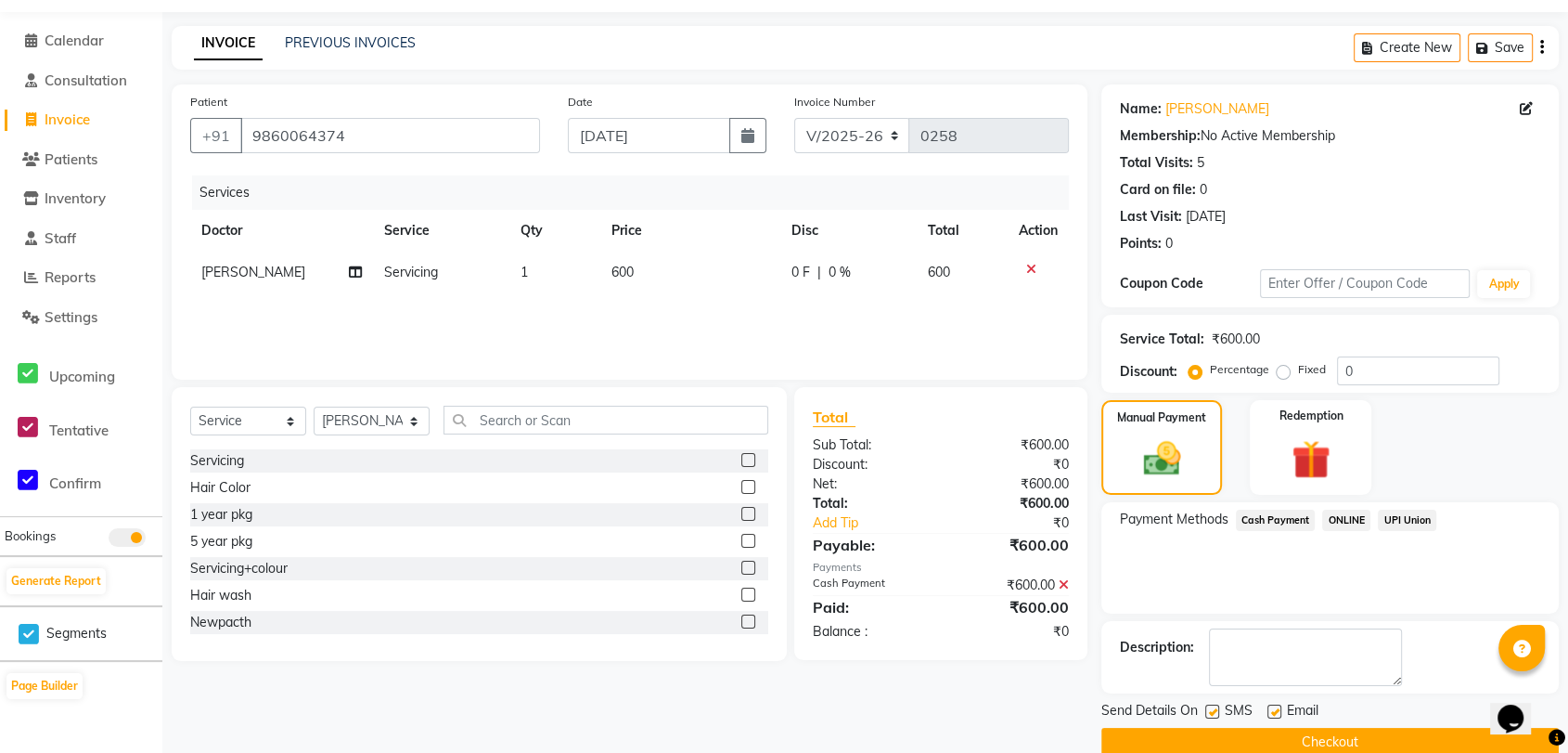
scroll to position [85, 0]
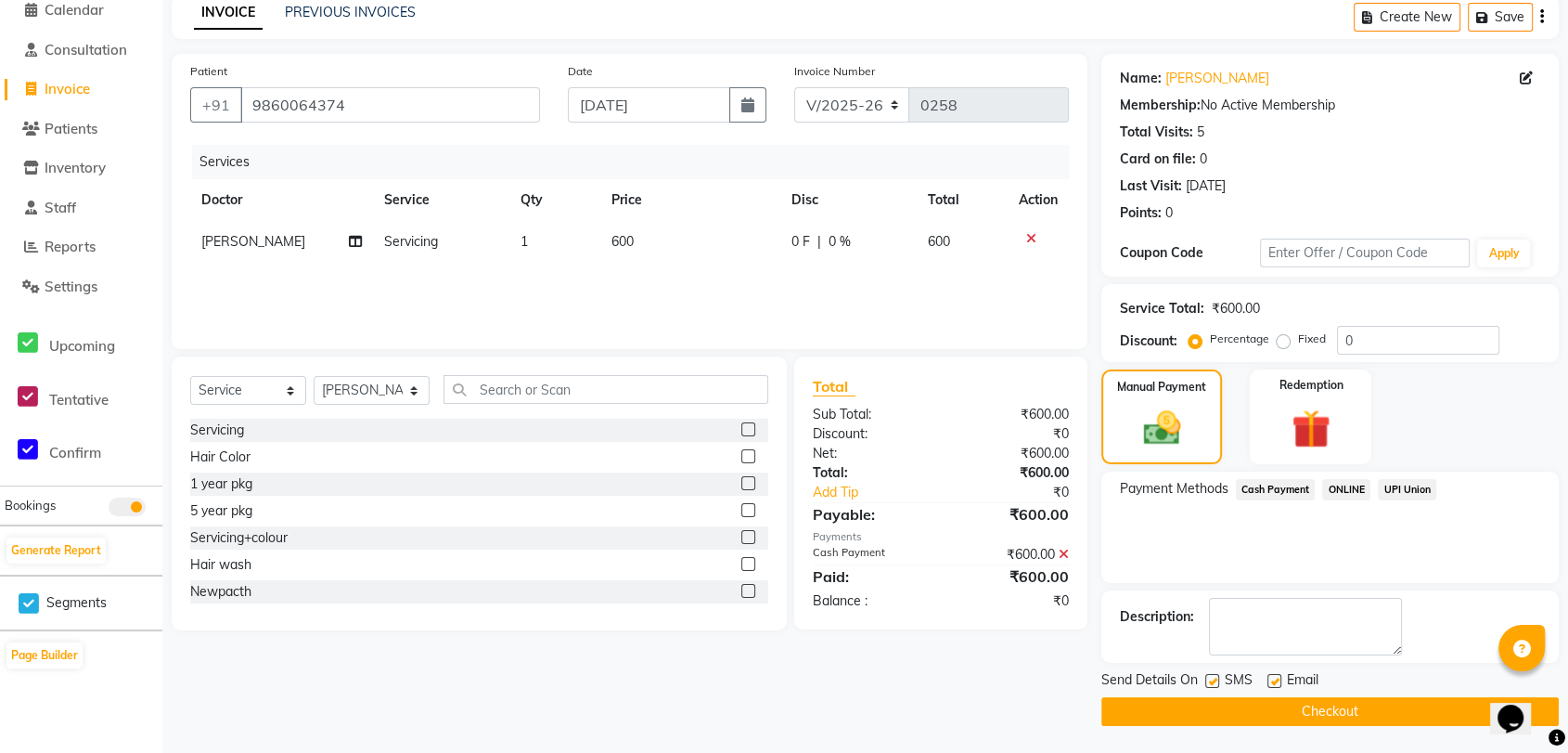
click at [1212, 678] on label at bounding box center [1212, 681] width 14 height 14
click at [1212, 678] on input "checkbox" at bounding box center [1211, 682] width 12 height 12
checkbox input "false"
click at [1223, 713] on button "Checkout" at bounding box center [1330, 711] width 457 height 28
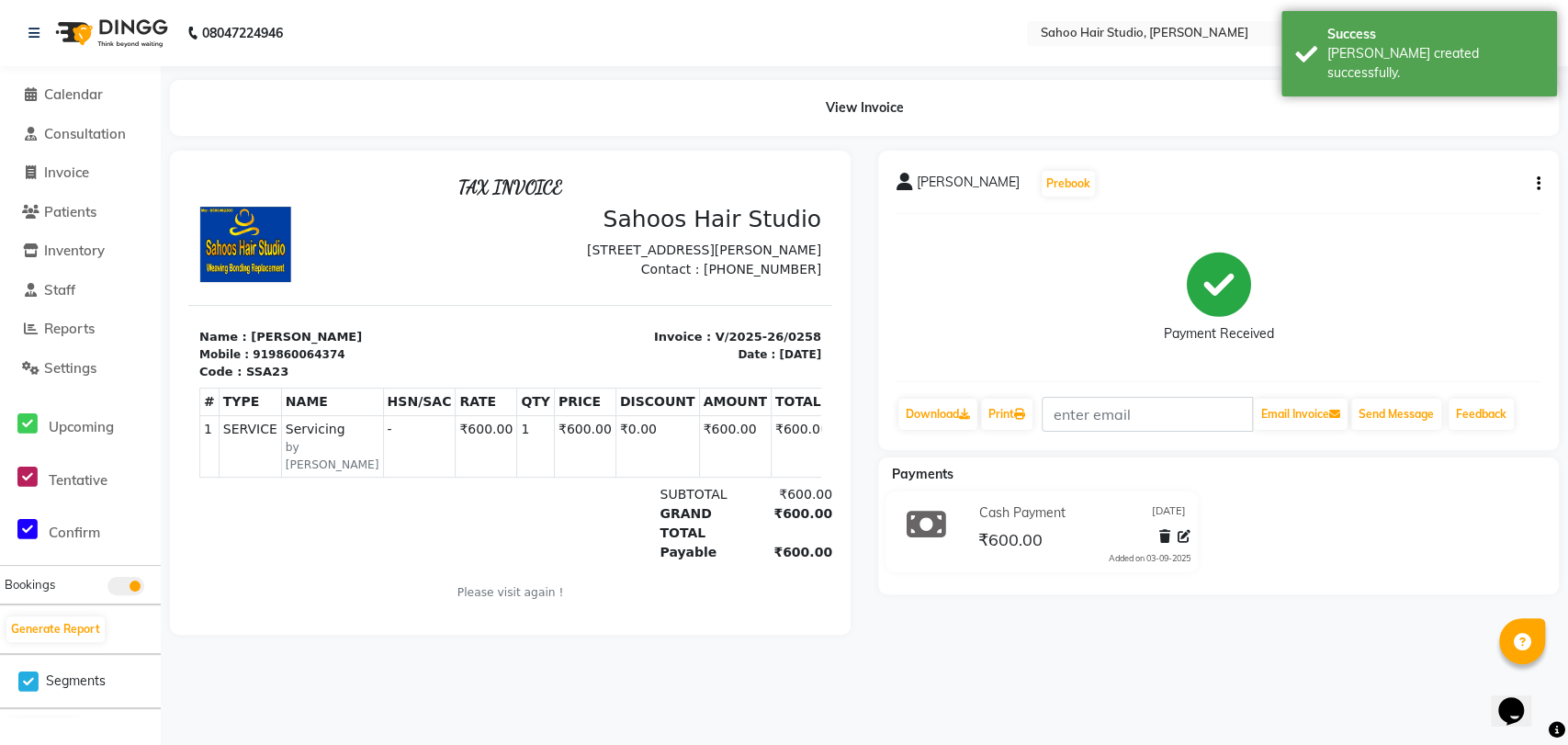
select select "service"
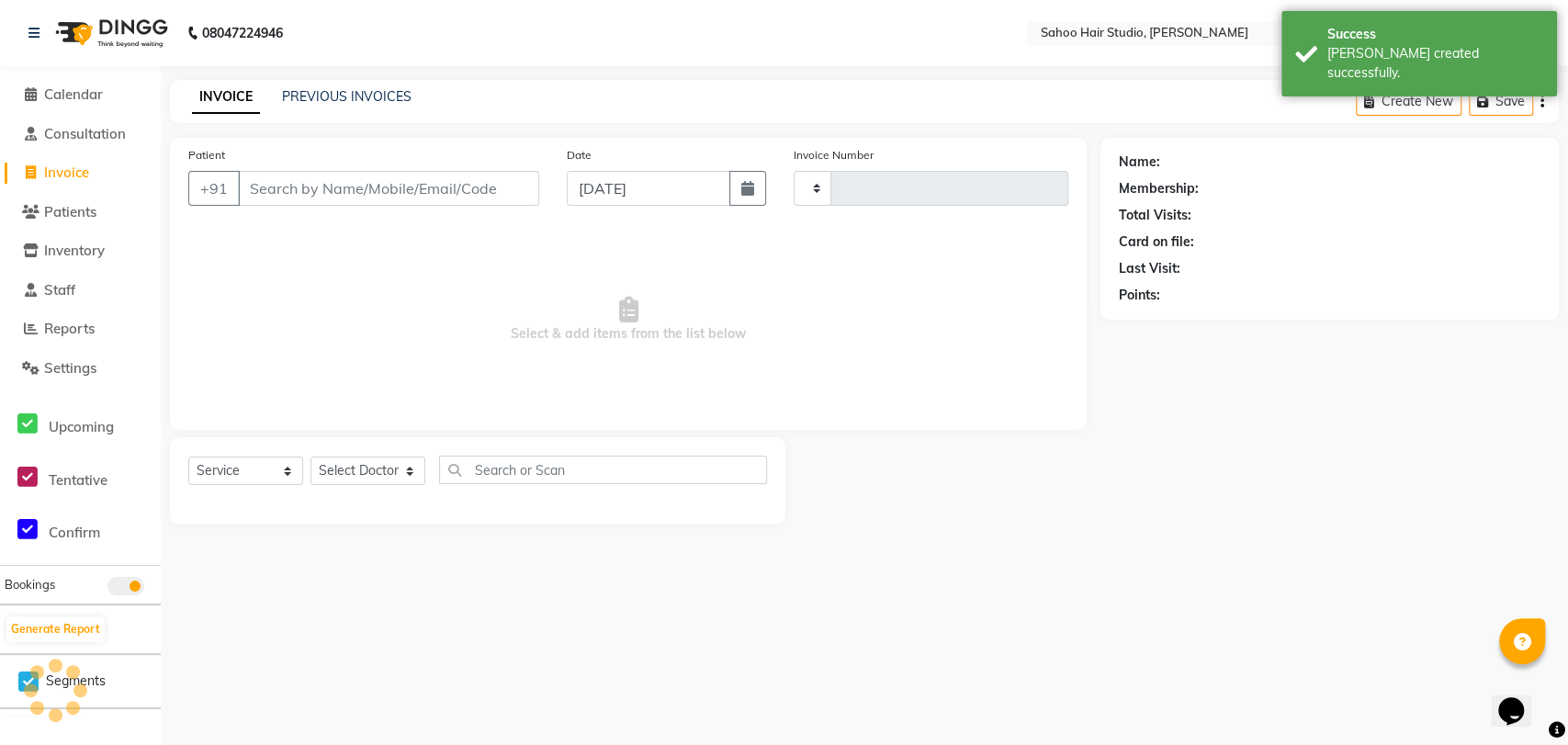
type input "0259"
select select "8465"
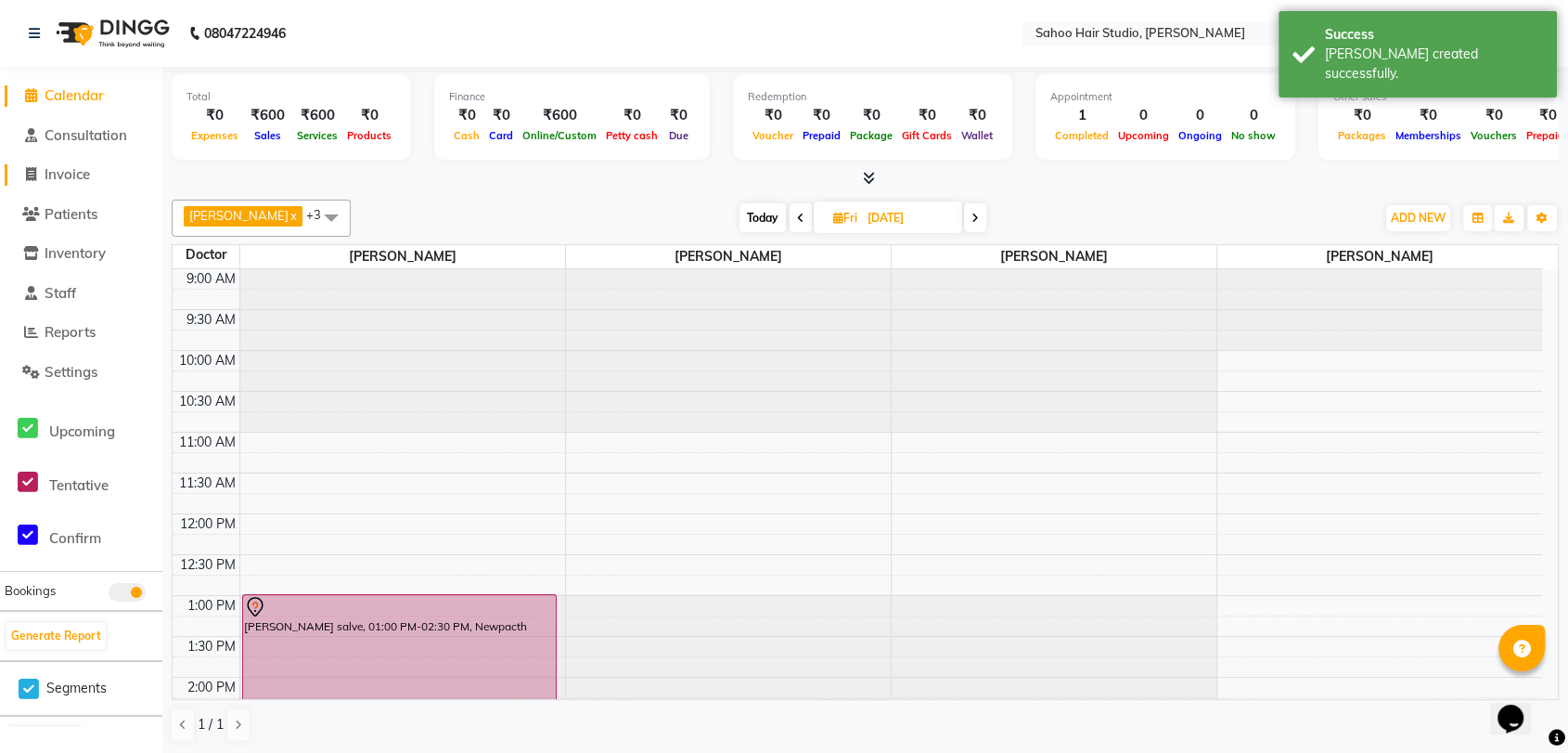
click at [75, 173] on span "Invoice" at bounding box center [67, 174] width 46 height 18
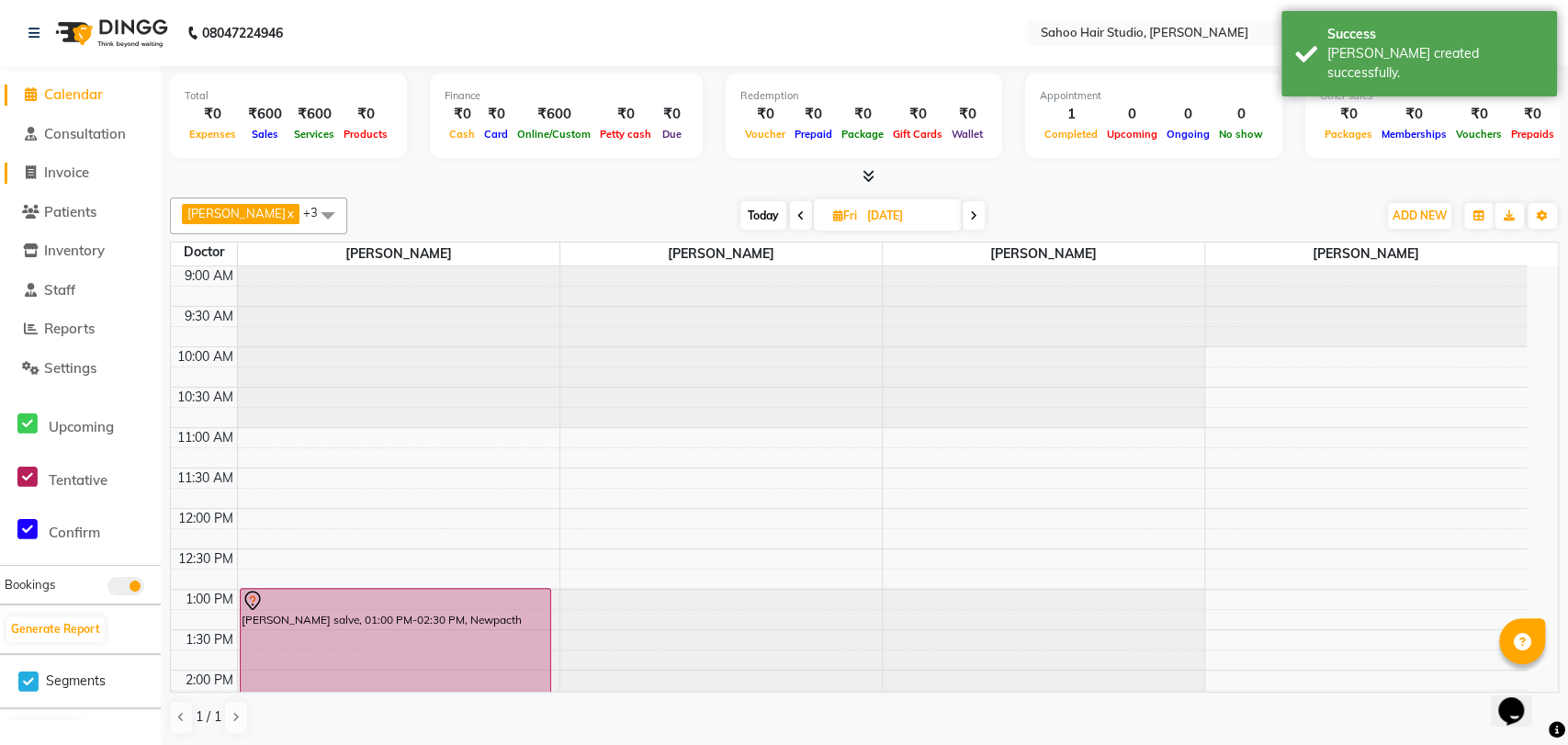
select select "8465"
select select "service"
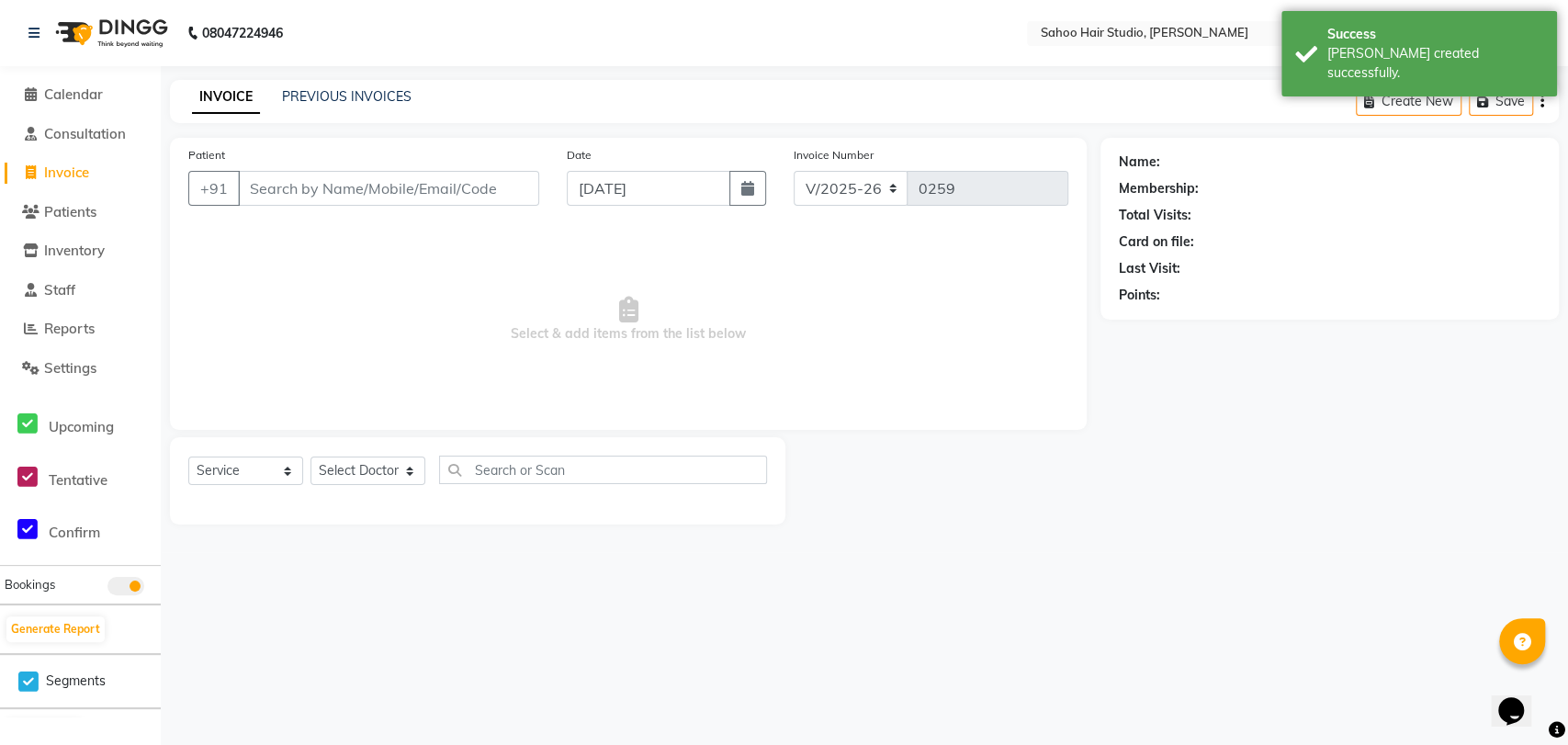
click at [290, 188] on input "Patient" at bounding box center [388, 189] width 301 height 35
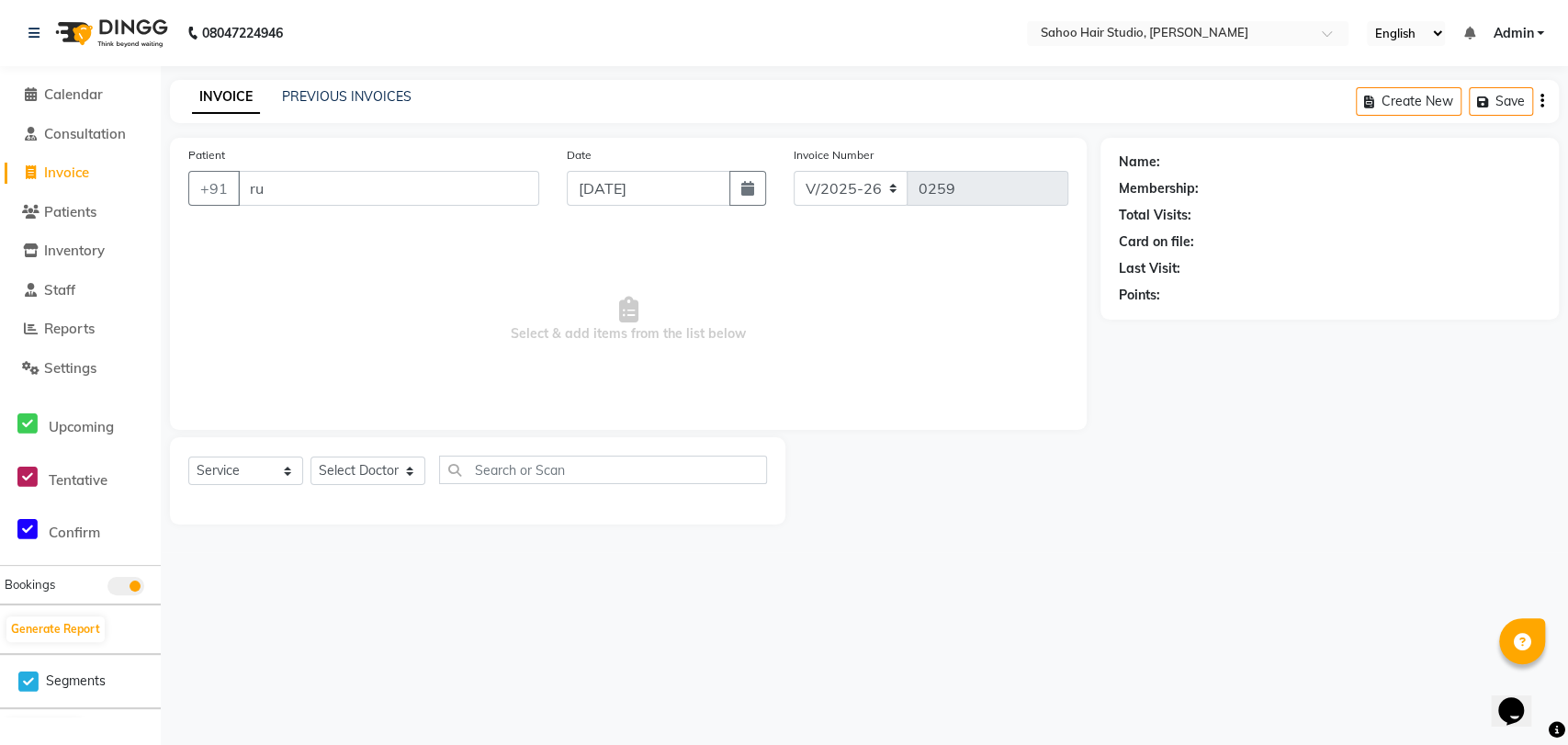
type input "r"
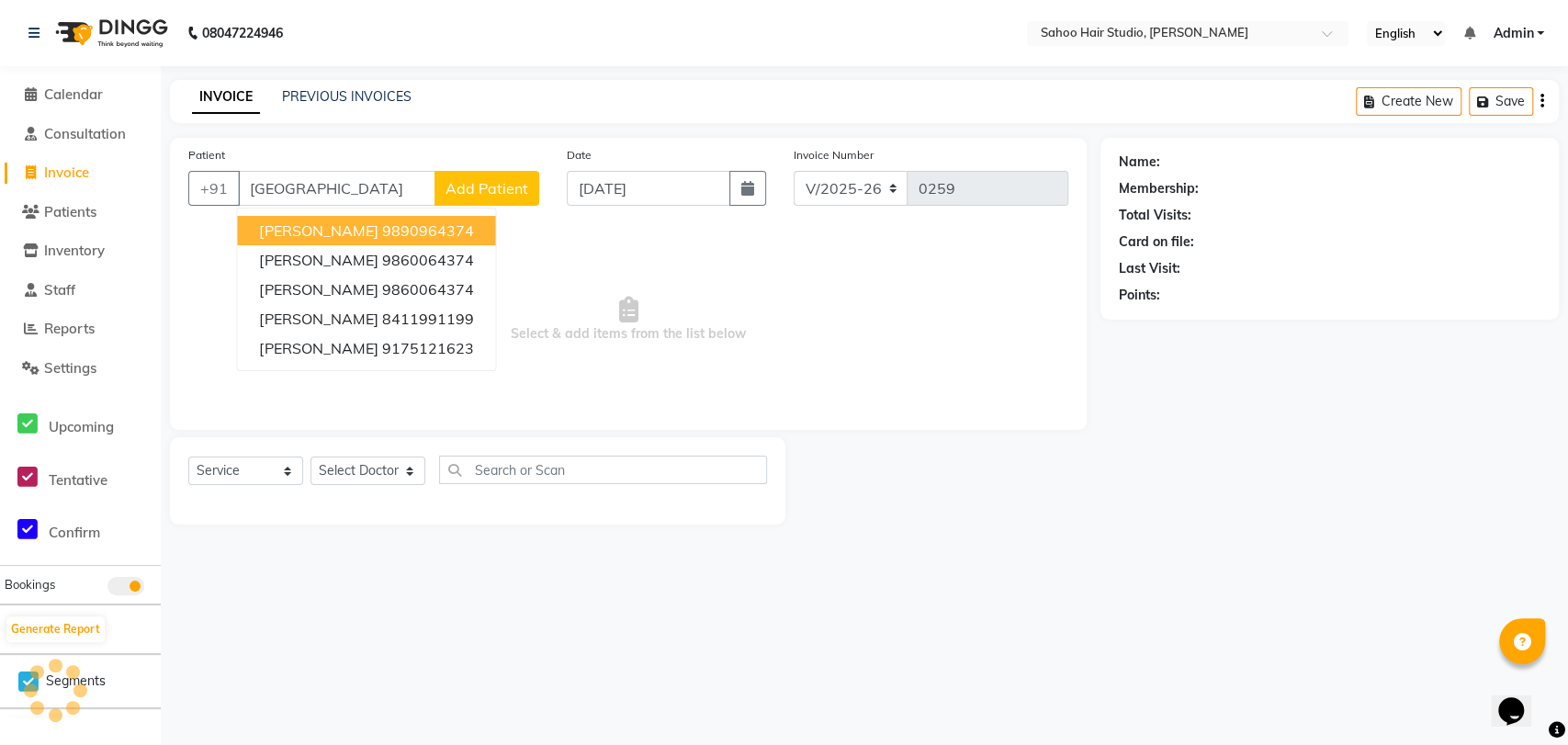
click at [356, 227] on span "[PERSON_NAME]" at bounding box center [318, 230] width 118 height 18
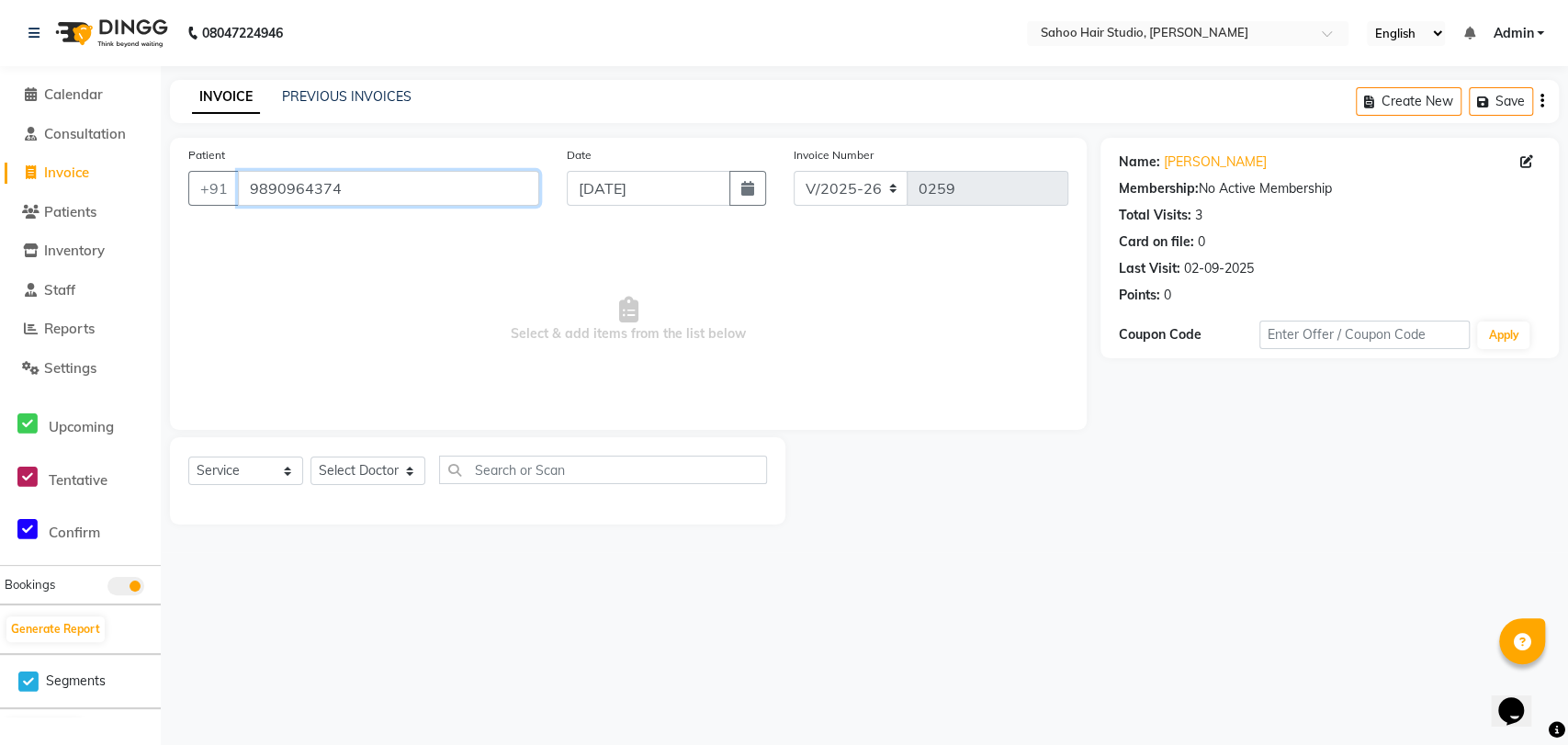
click at [371, 186] on input "9890964374" at bounding box center [388, 189] width 301 height 35
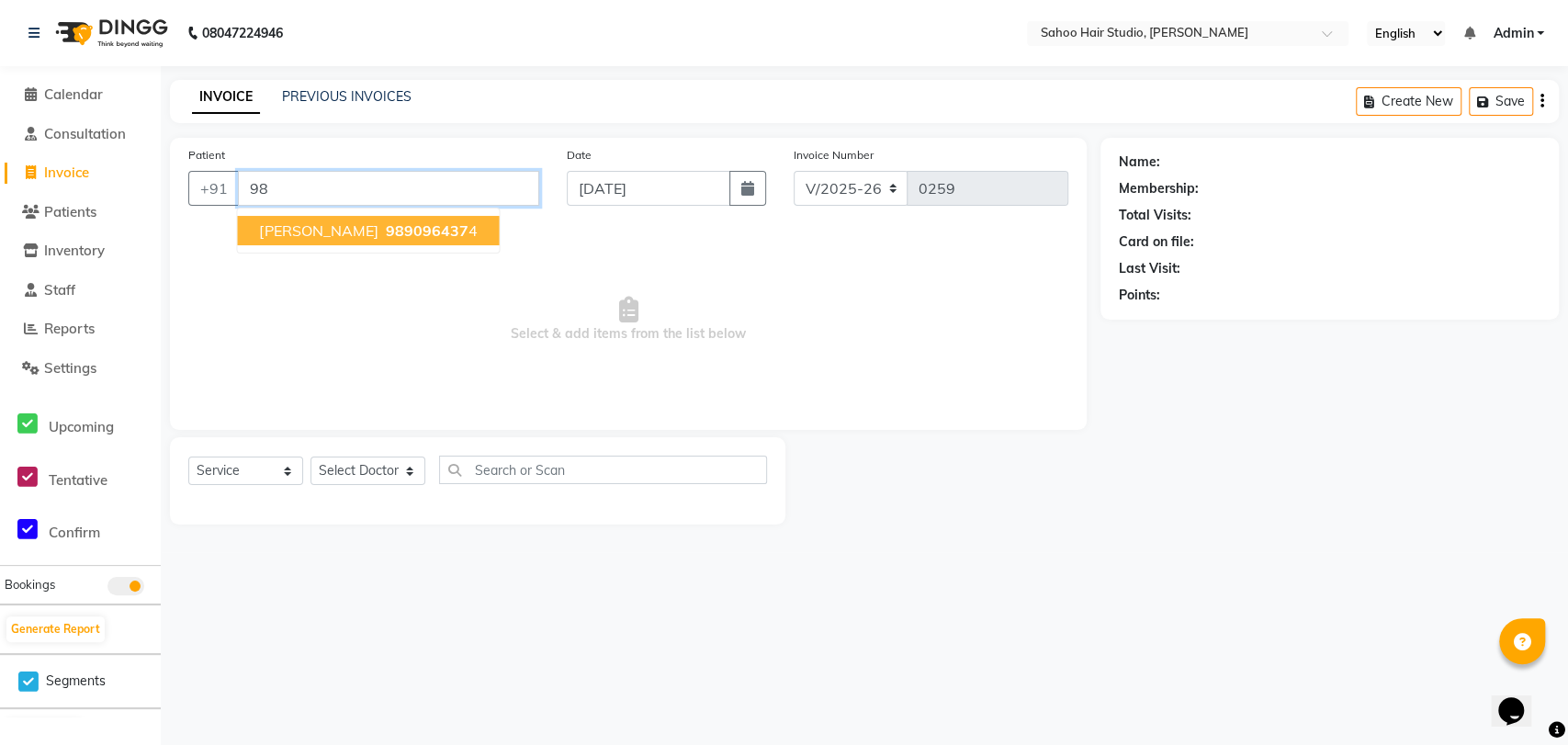
type input "9"
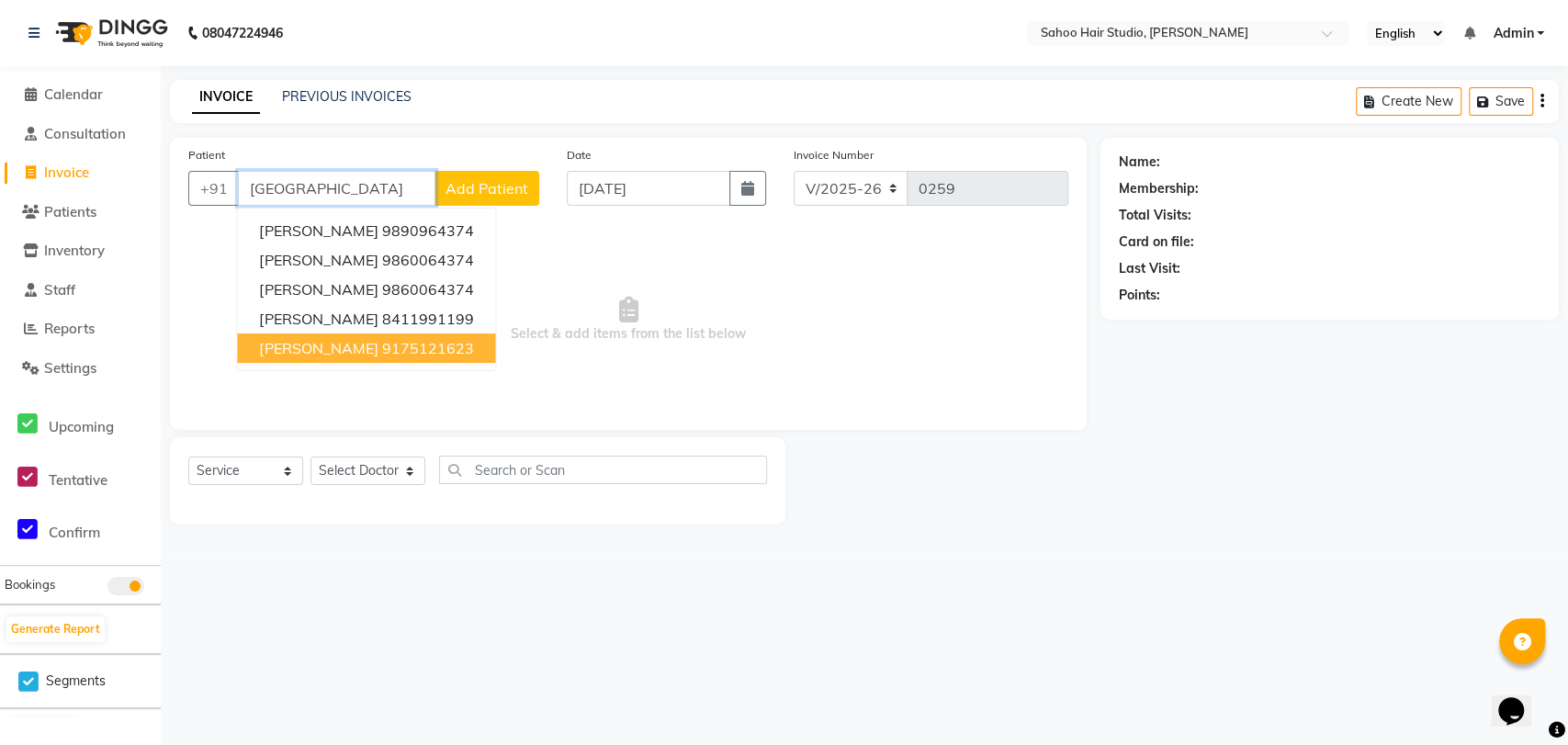
click at [388, 346] on ngb-highlight "9175121623" at bounding box center [427, 347] width 92 height 18
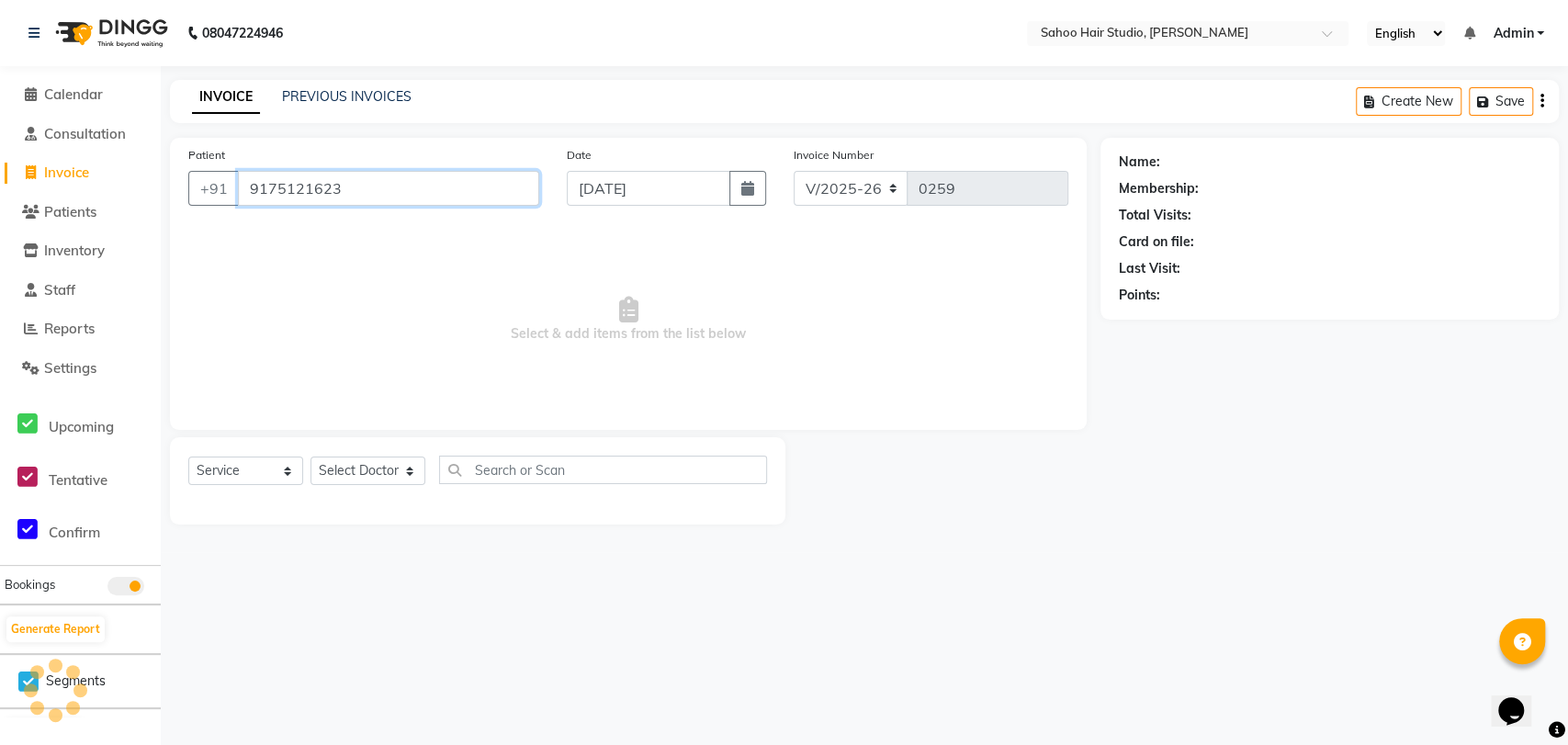
type input "9175121623"
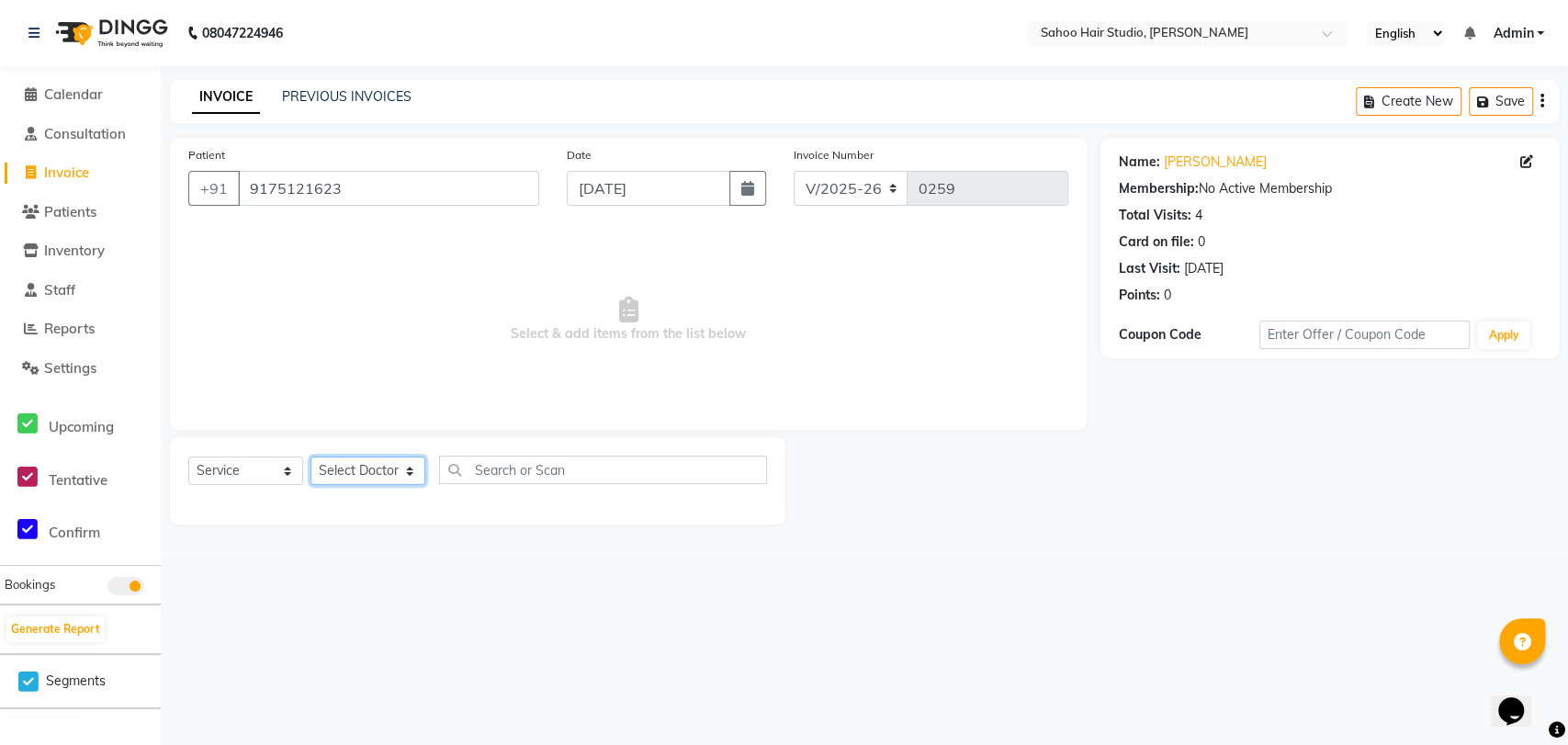
click at [390, 463] on select "Select Doctor [PERSON_NAME] [PERSON_NAME] [PERSON_NAME] [PERSON_NAME]" at bounding box center [368, 470] width 115 height 28
select select "82640"
click at [311, 457] on select "Select Doctor [PERSON_NAME] [PERSON_NAME] [PERSON_NAME] [PERSON_NAME]" at bounding box center [368, 470] width 115 height 28
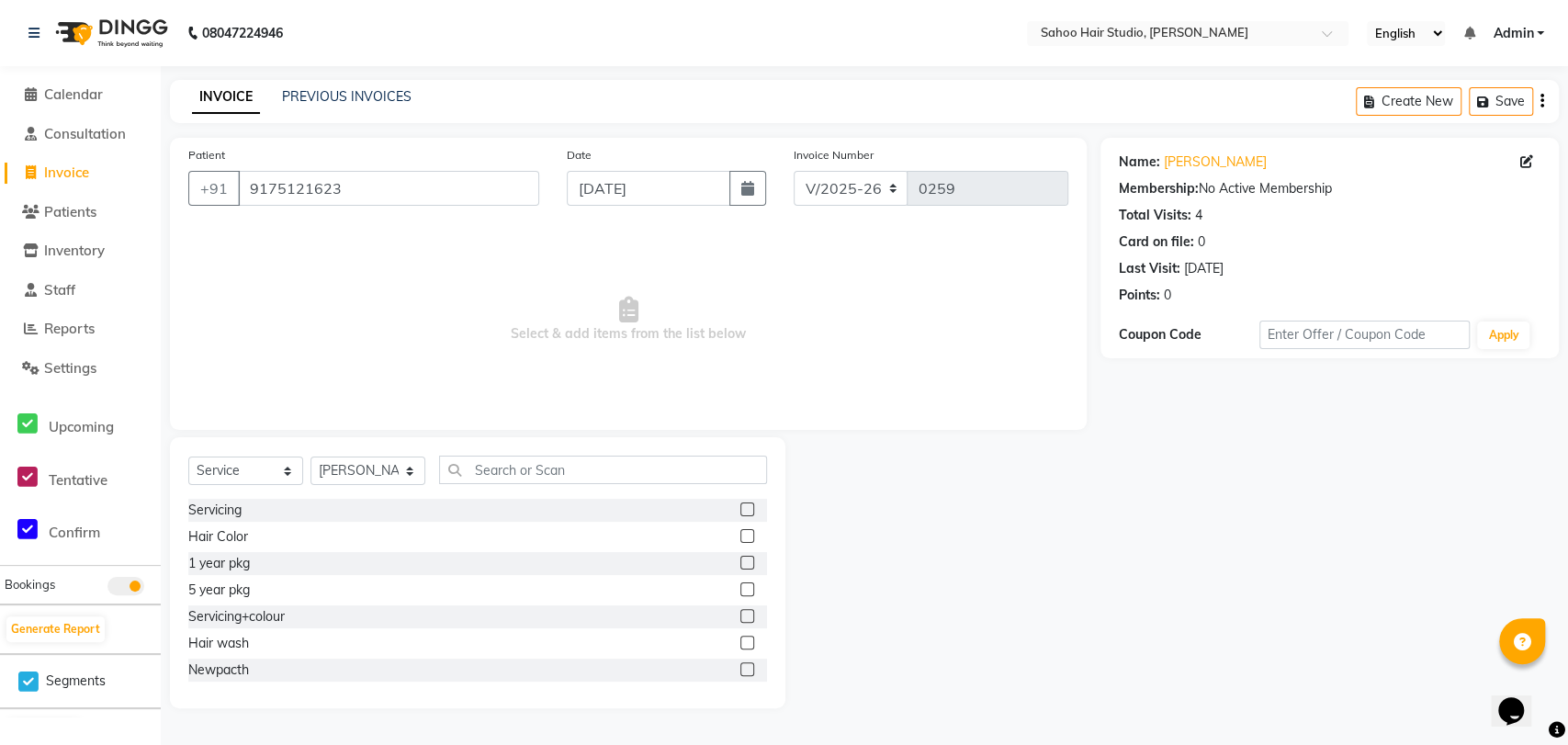
click at [740, 504] on label at bounding box center [747, 509] width 14 height 14
click at [740, 504] on input "checkbox" at bounding box center [746, 510] width 12 height 12
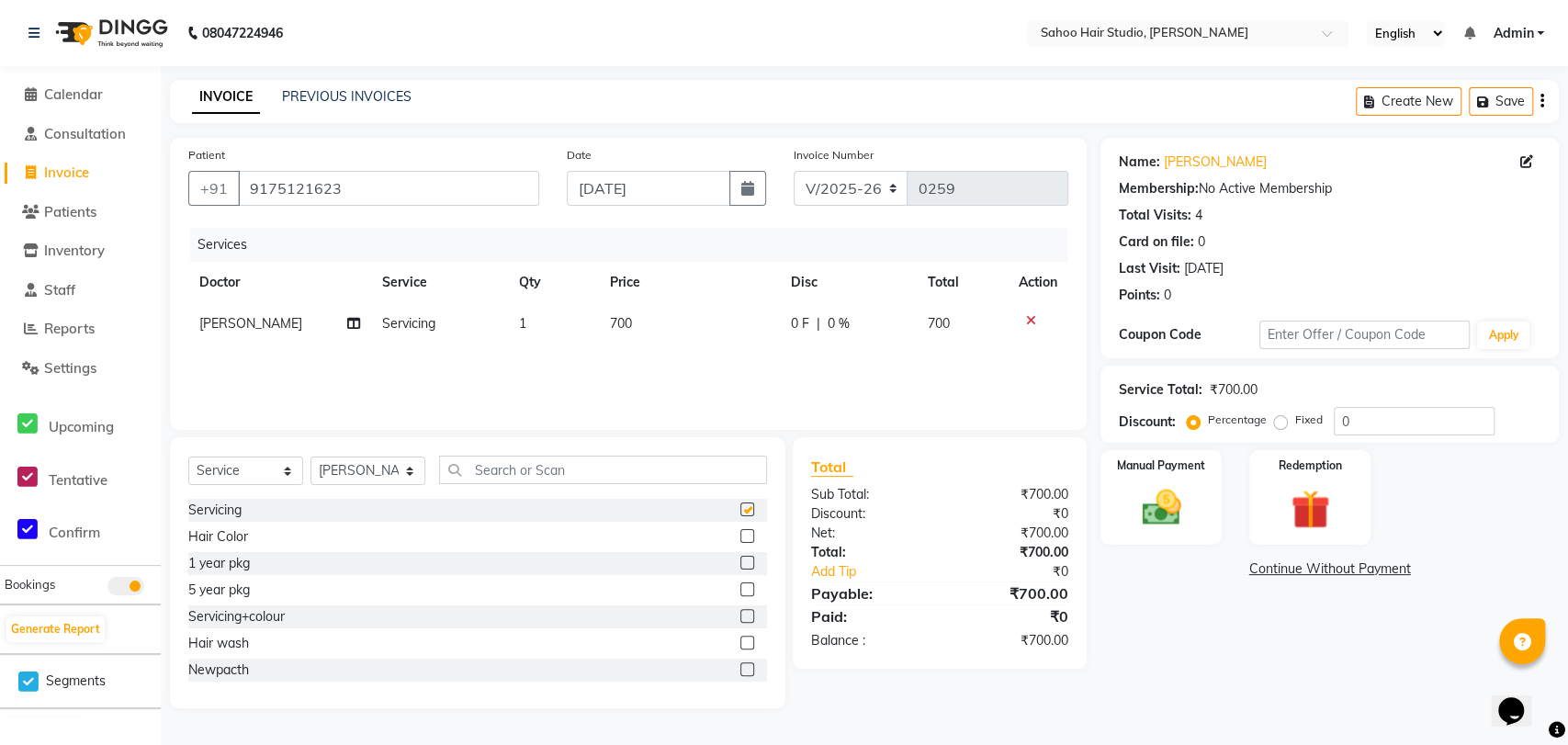
checkbox input "false"
click at [618, 324] on span "700" at bounding box center [620, 323] width 22 height 16
select select "82640"
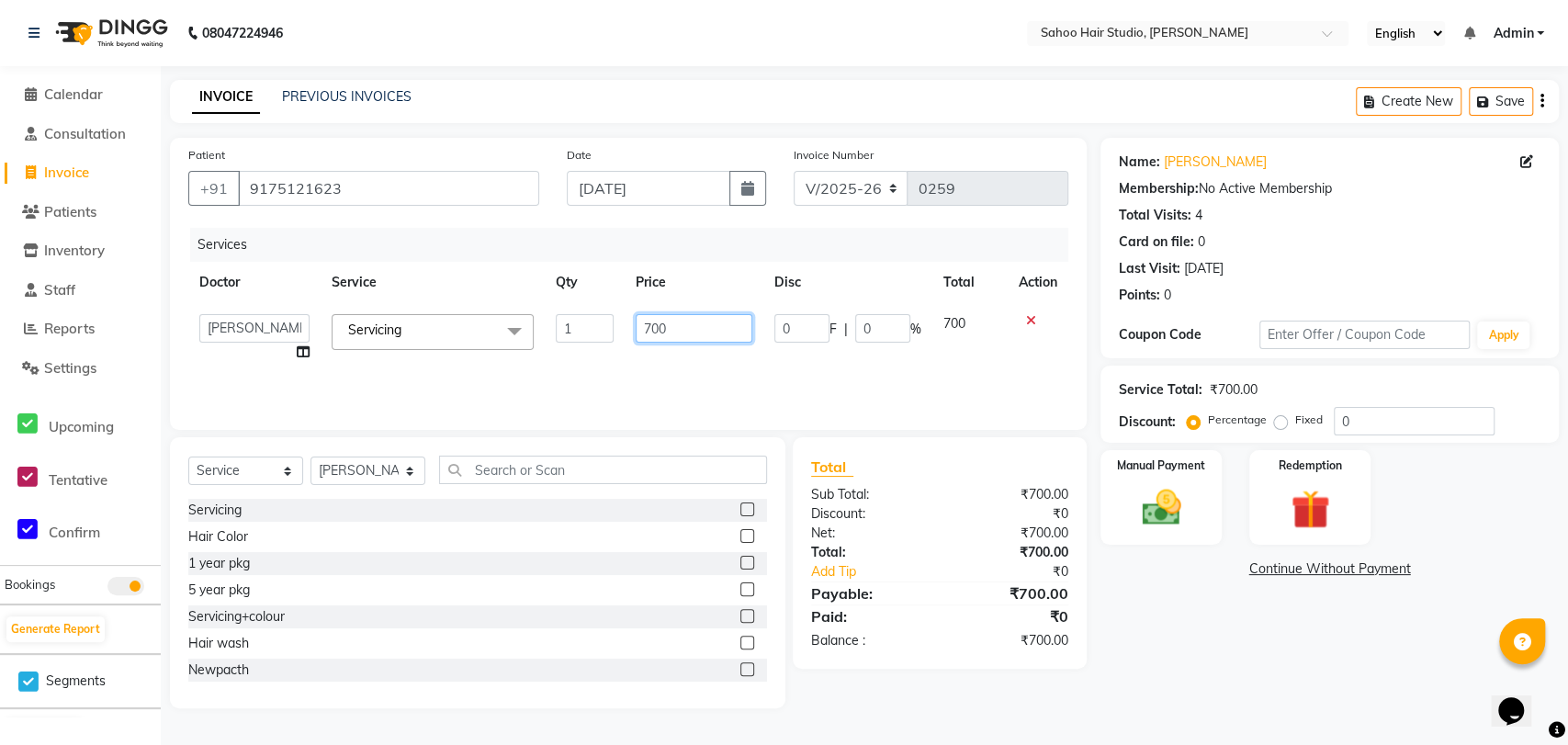
click at [652, 323] on input "700" at bounding box center [694, 328] width 117 height 28
type input "600"
click at [1200, 501] on div "Manual Payment" at bounding box center [1161, 497] width 127 height 99
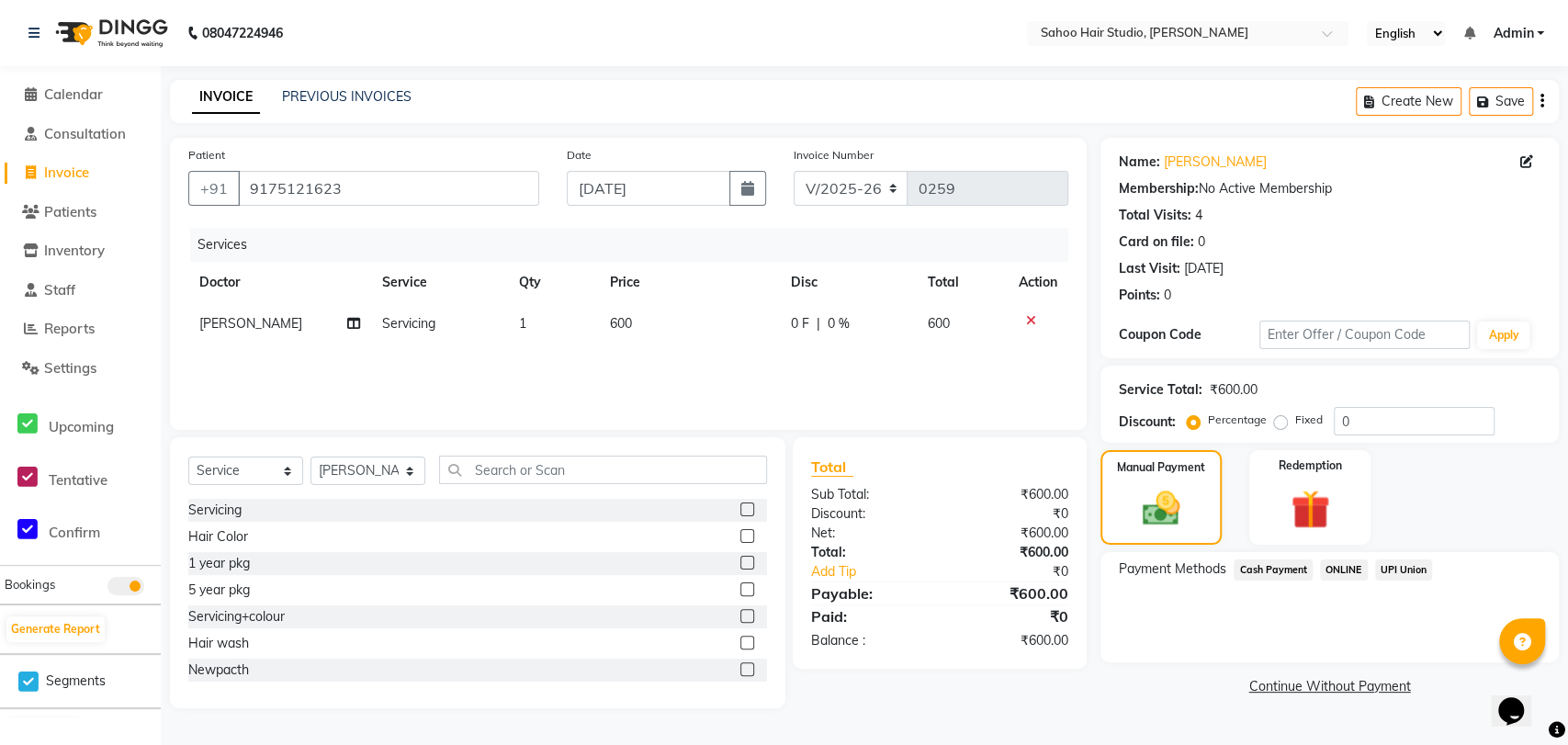
click at [1263, 564] on span "Cash Payment" at bounding box center [1274, 570] width 79 height 21
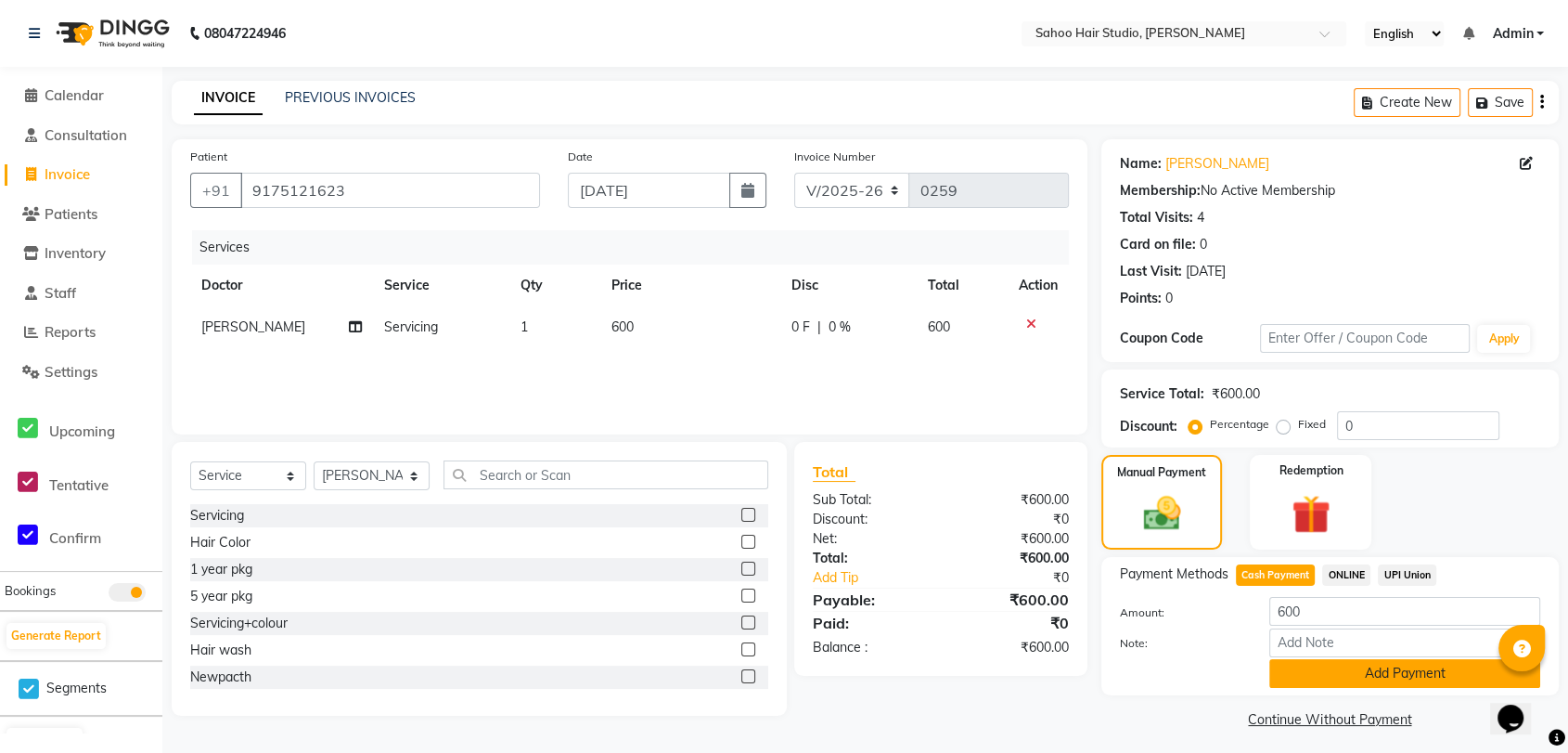
click at [1327, 670] on button "Add Payment" at bounding box center [1405, 673] width 271 height 28
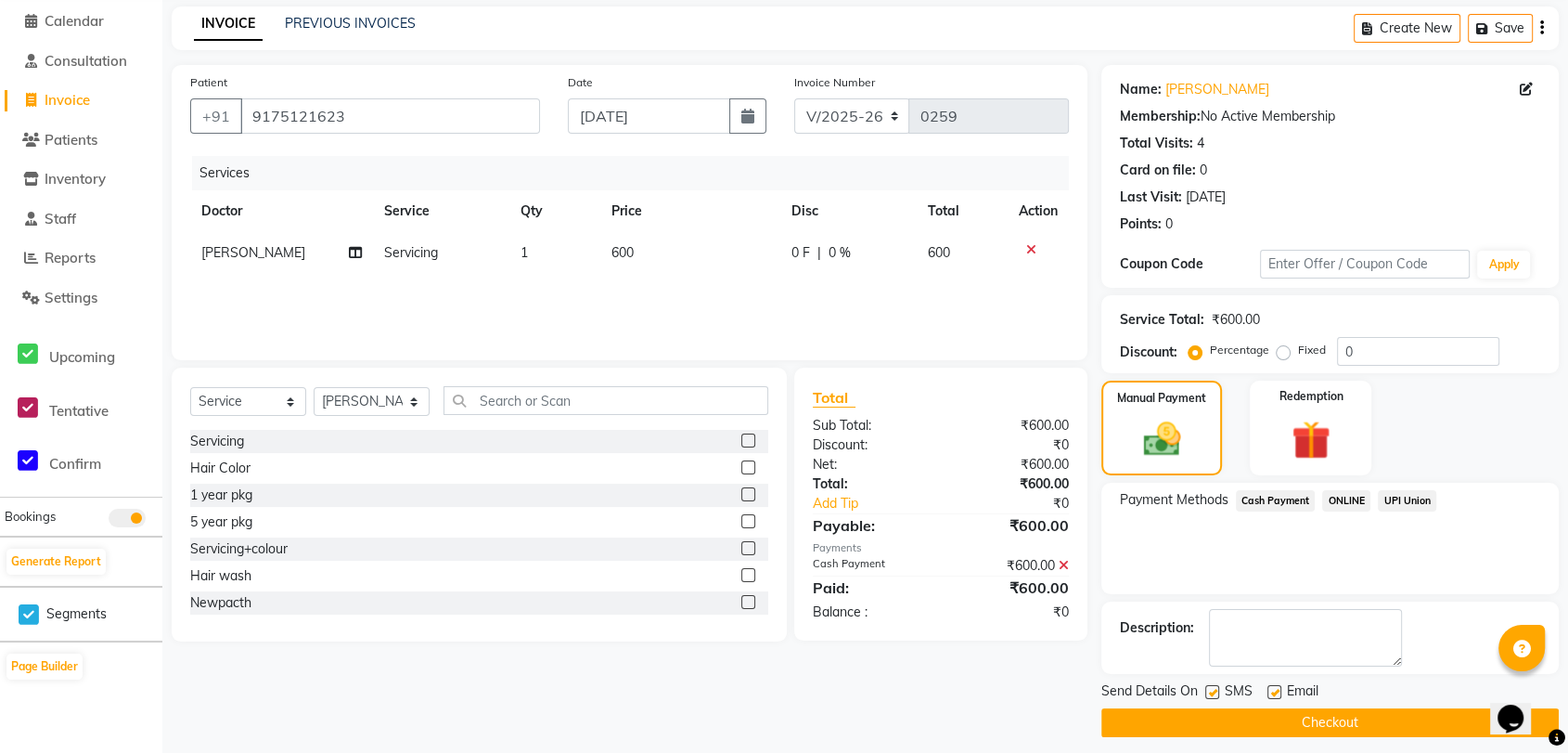
scroll to position [85, 0]
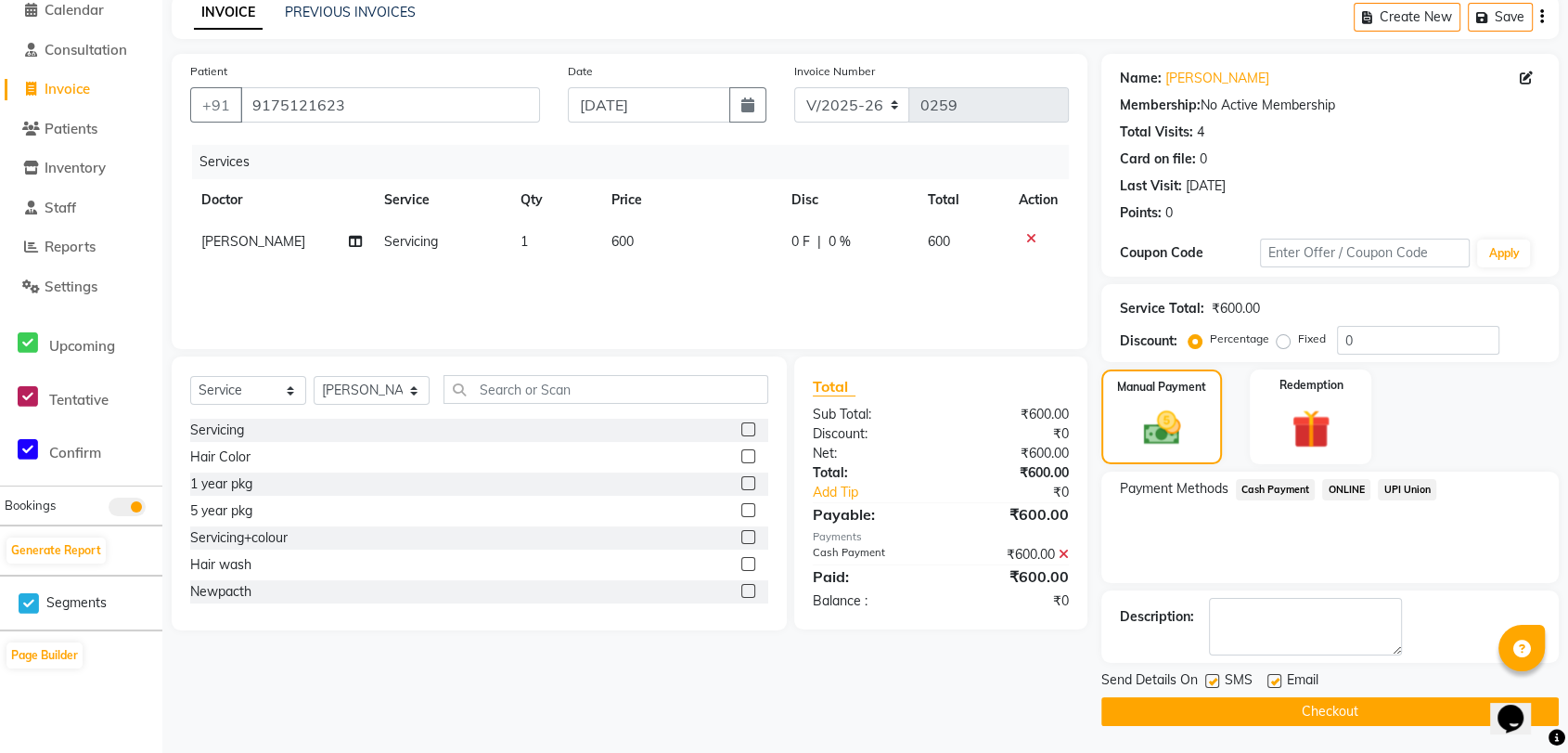
click at [1205, 681] on label at bounding box center [1212, 681] width 14 height 14
click at [1205, 681] on input "checkbox" at bounding box center [1211, 682] width 12 height 12
checkbox input "false"
click at [1237, 715] on button "Checkout" at bounding box center [1330, 711] width 457 height 28
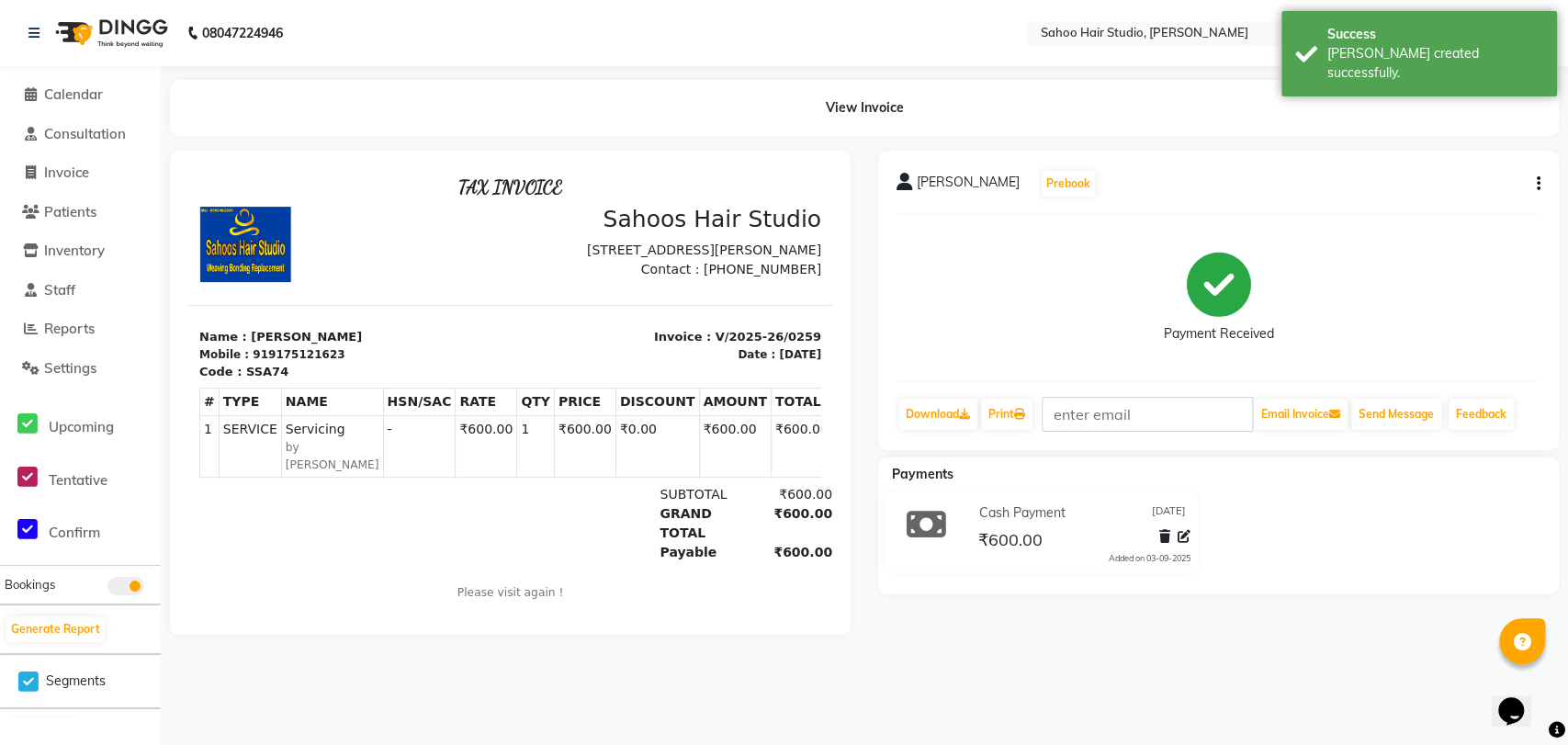
select select "8465"
select select "service"
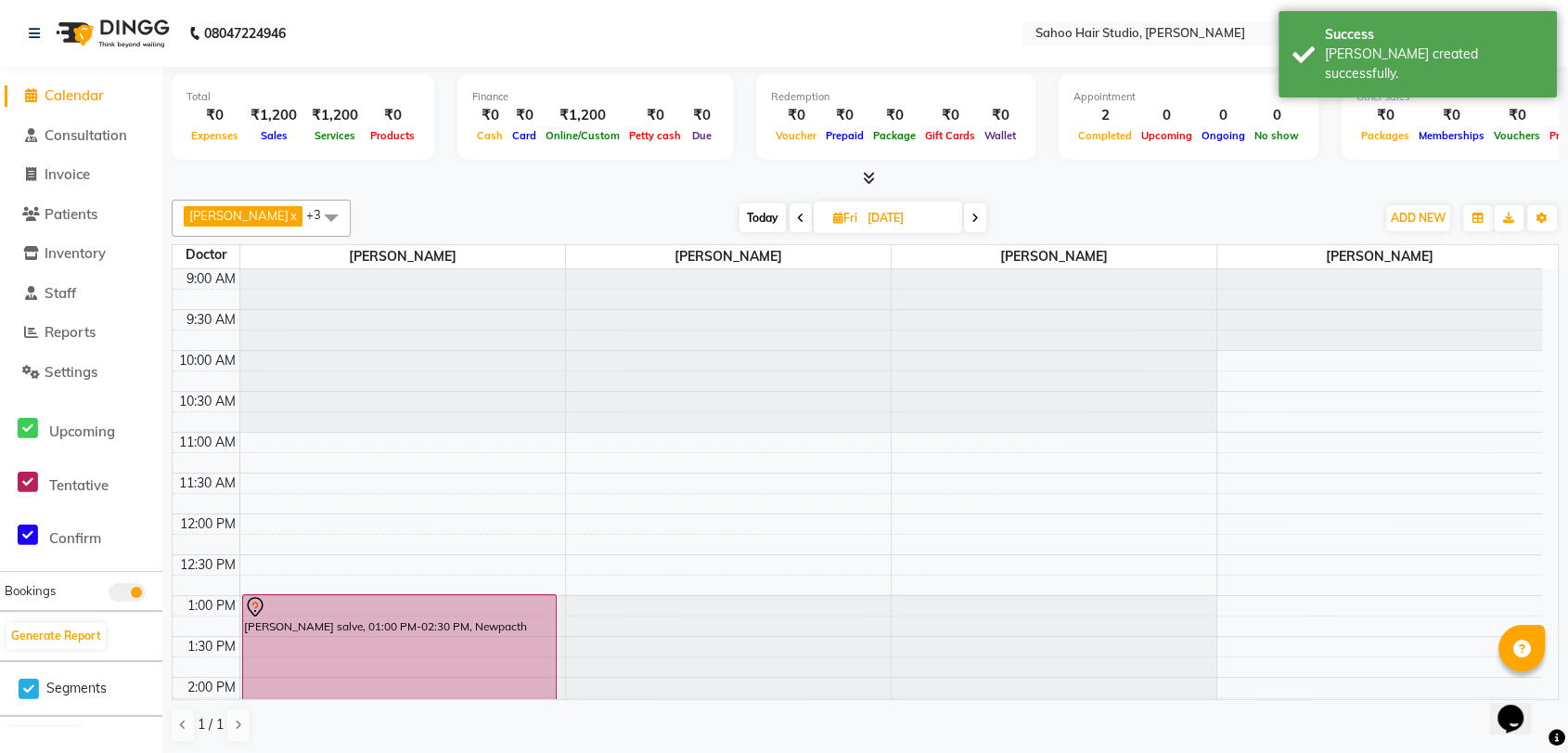
click at [740, 203] on span "Today" at bounding box center [762, 217] width 46 height 28
type input "[DATE]"
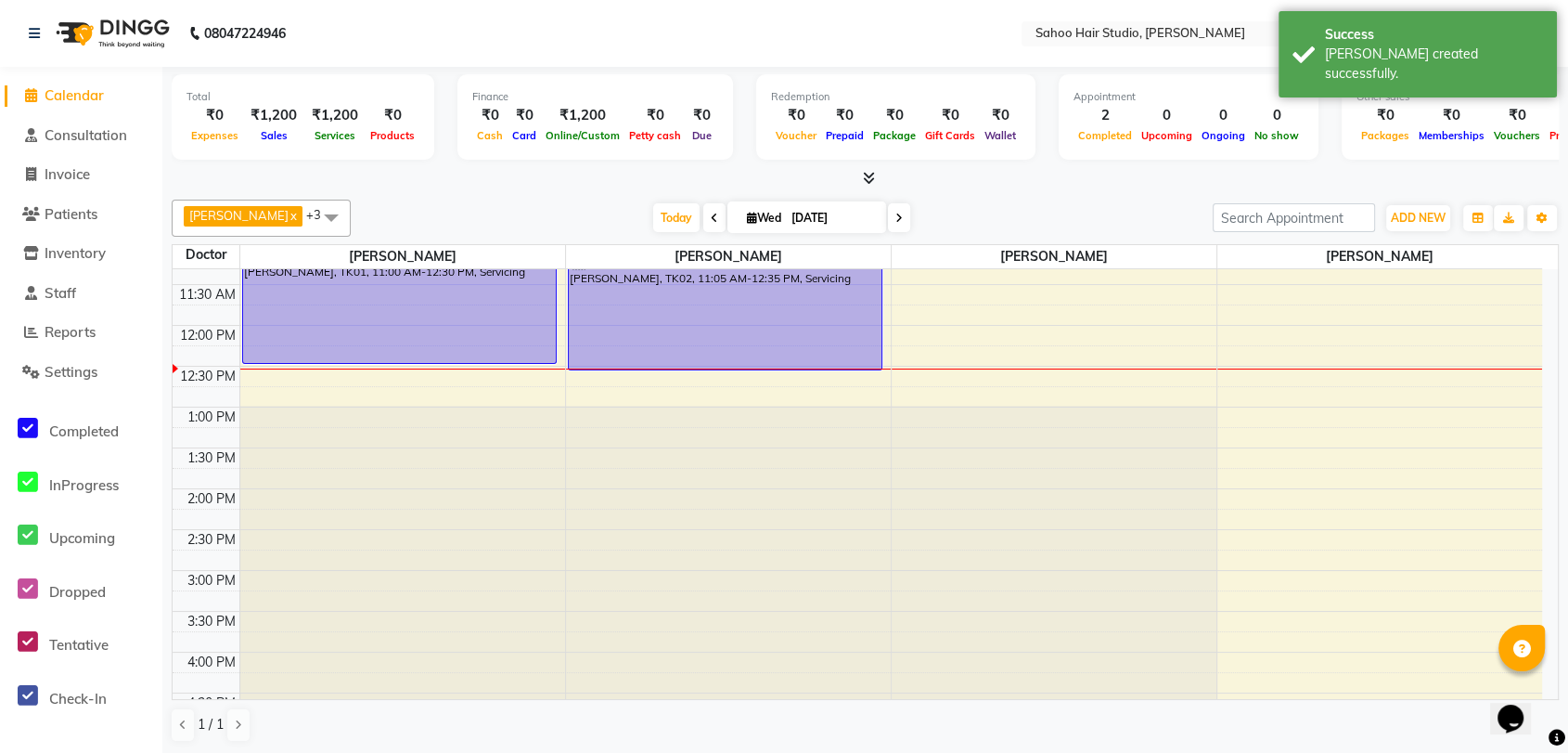
scroll to position [141, 0]
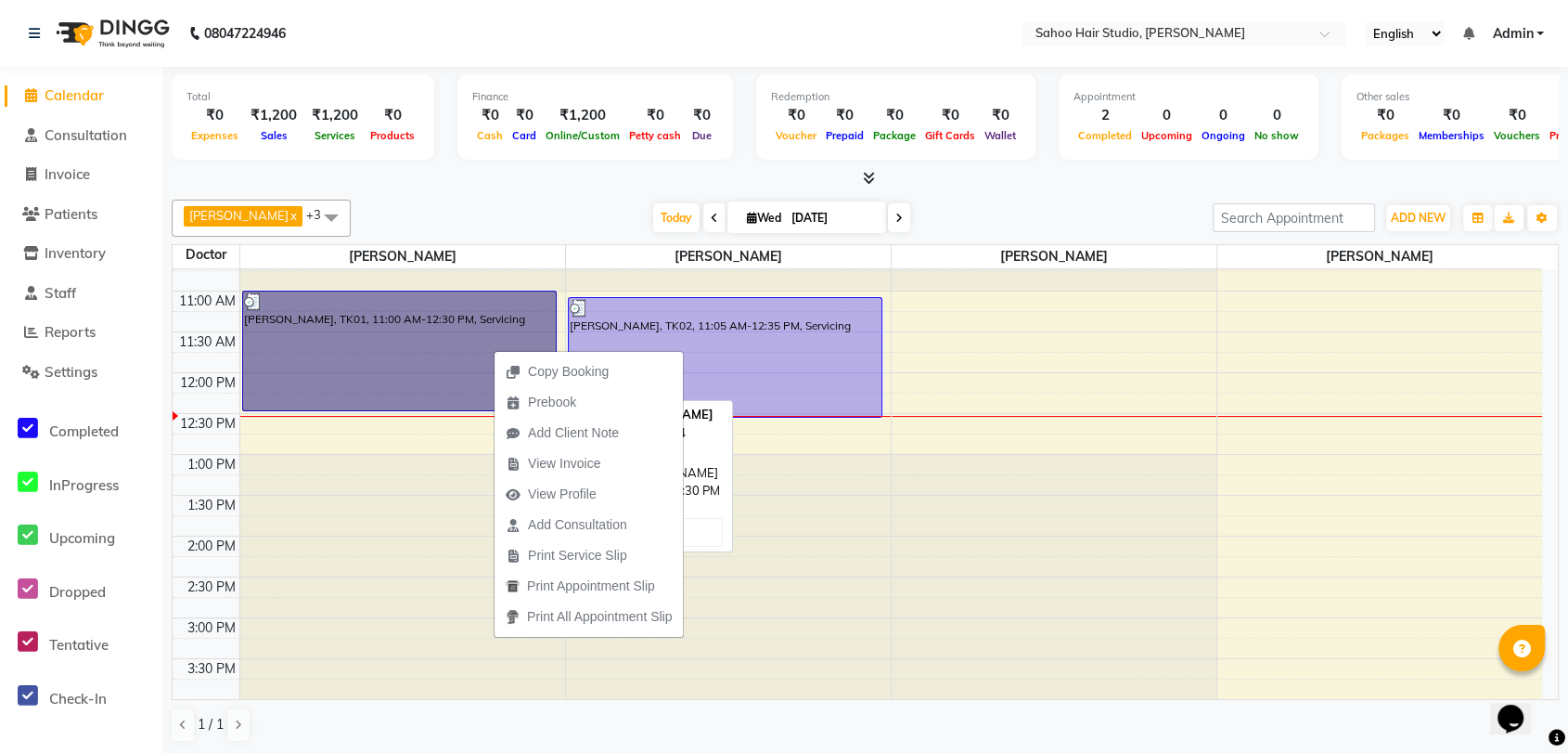
click at [490, 343] on link "[PERSON_NAME], TK01, 11:00 AM-12:30 PM, Servicing" at bounding box center [400, 350] width 315 height 120
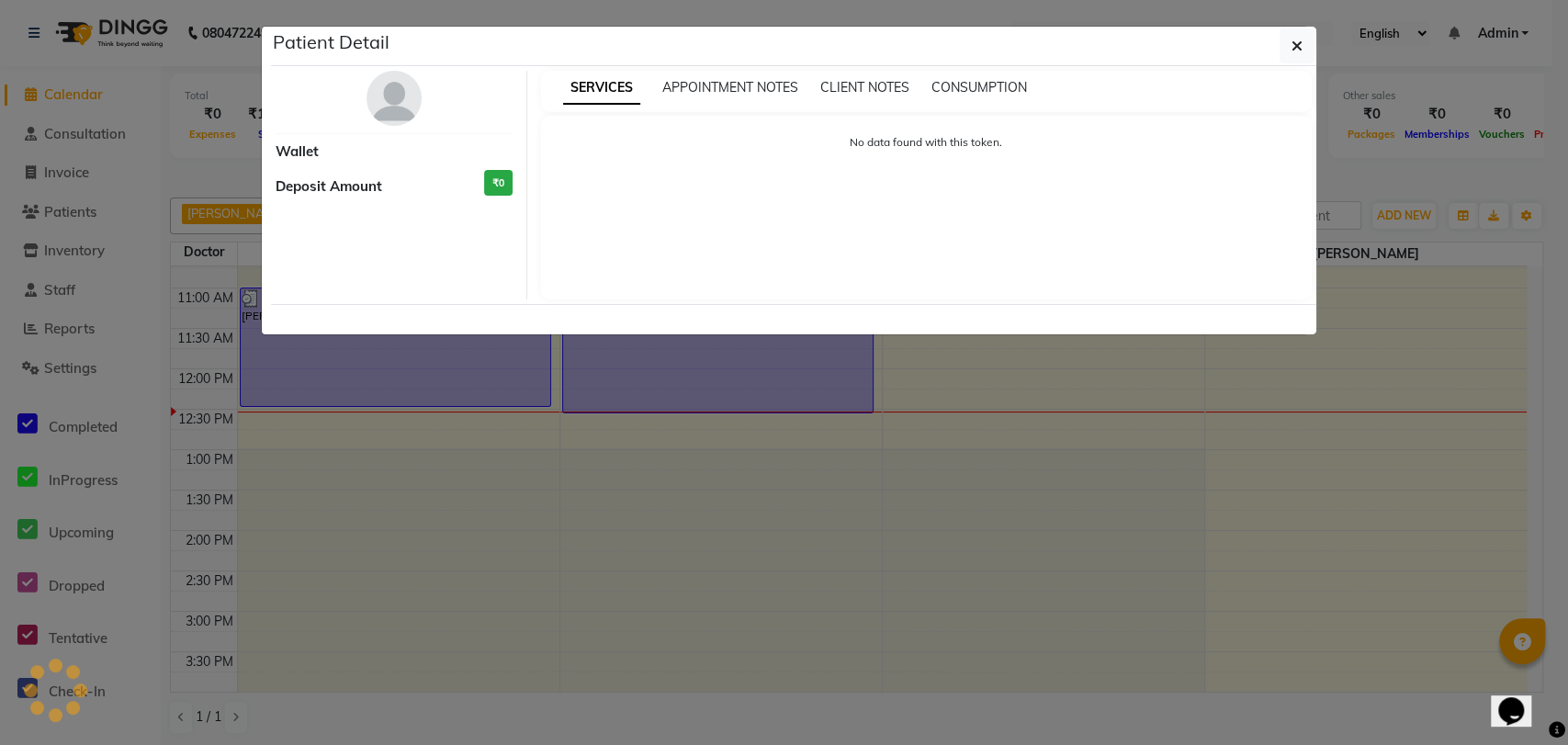
select select "3"
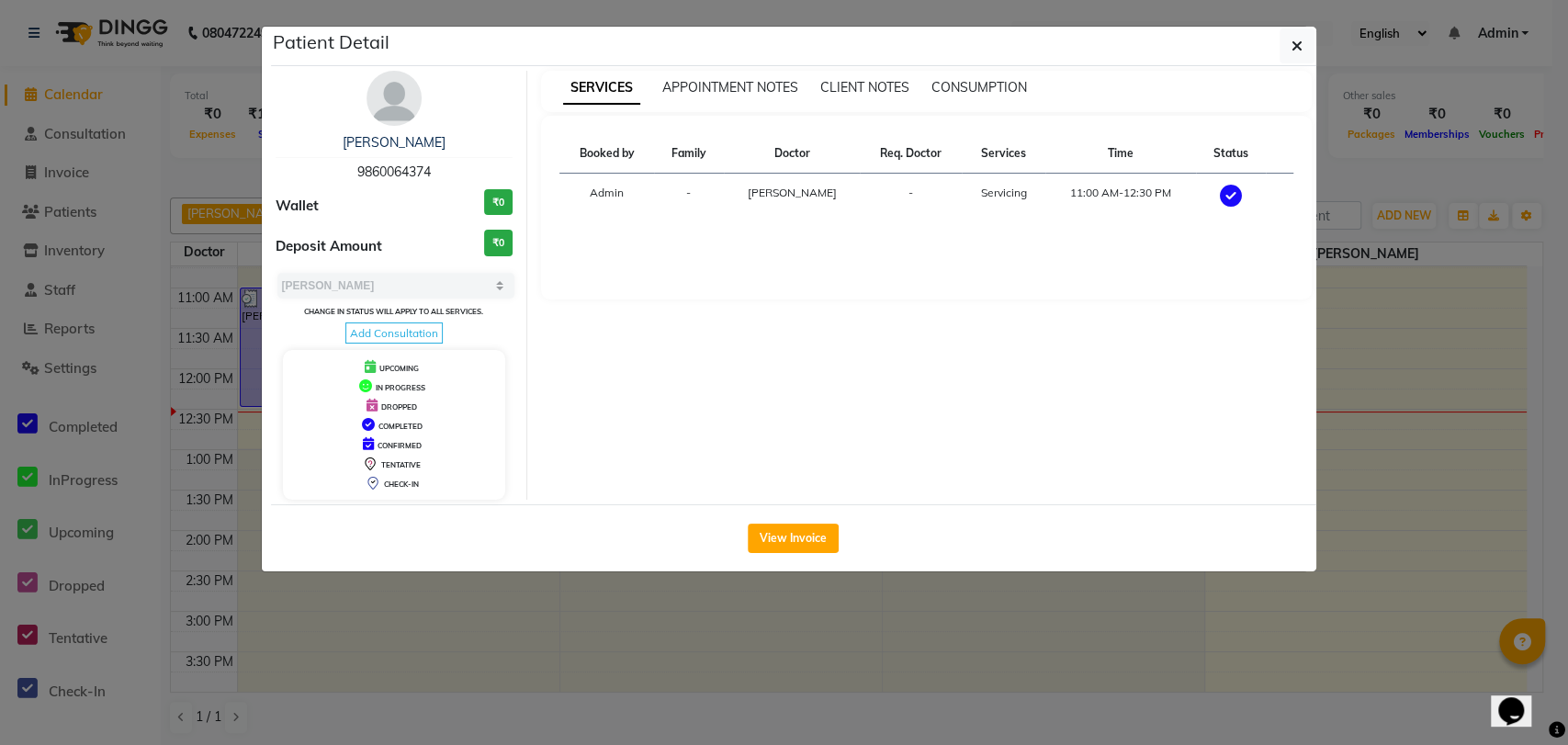
click at [1229, 192] on icon at bounding box center [1231, 195] width 22 height 22
click at [1303, 46] on button "button" at bounding box center [1297, 45] width 35 height 35
